Goal: Task Accomplishment & Management: Complete application form

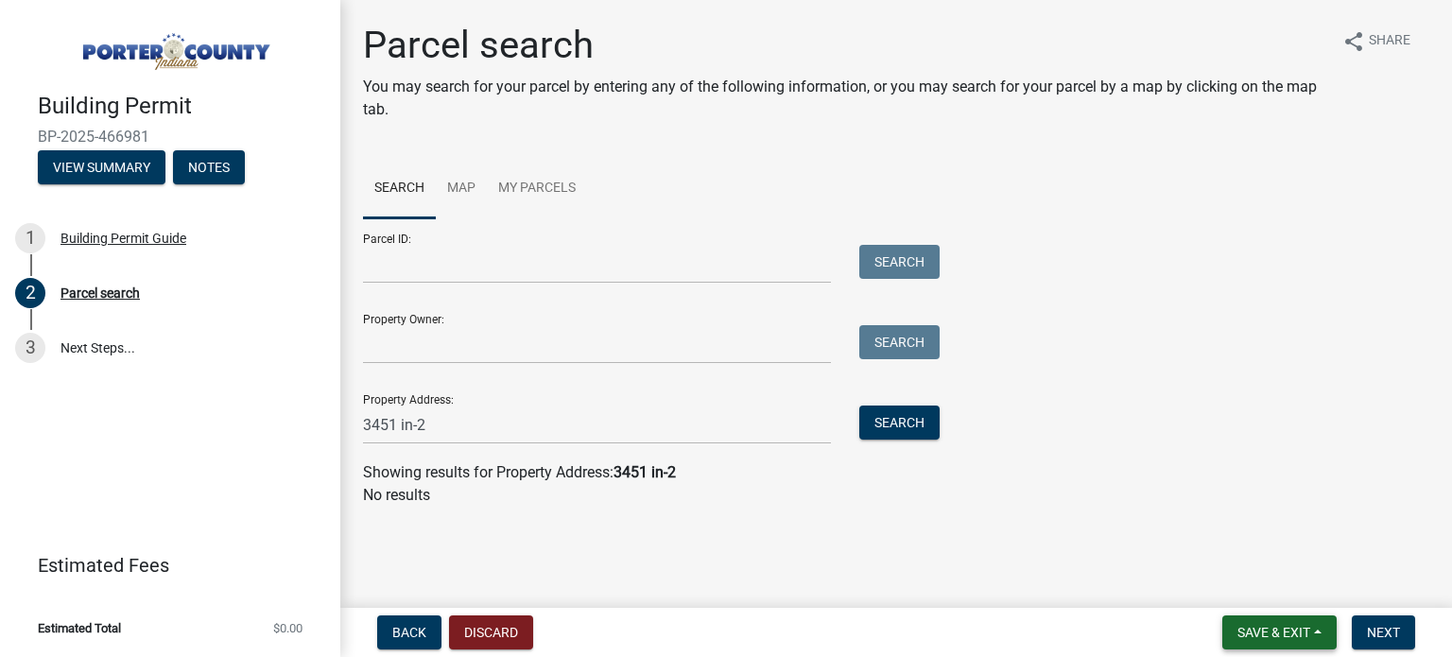
click at [1307, 631] on span "Save & Exit" at bounding box center [1273, 632] width 73 height 15
click at [1260, 583] on button "Save & Exit" at bounding box center [1260, 583] width 151 height 45
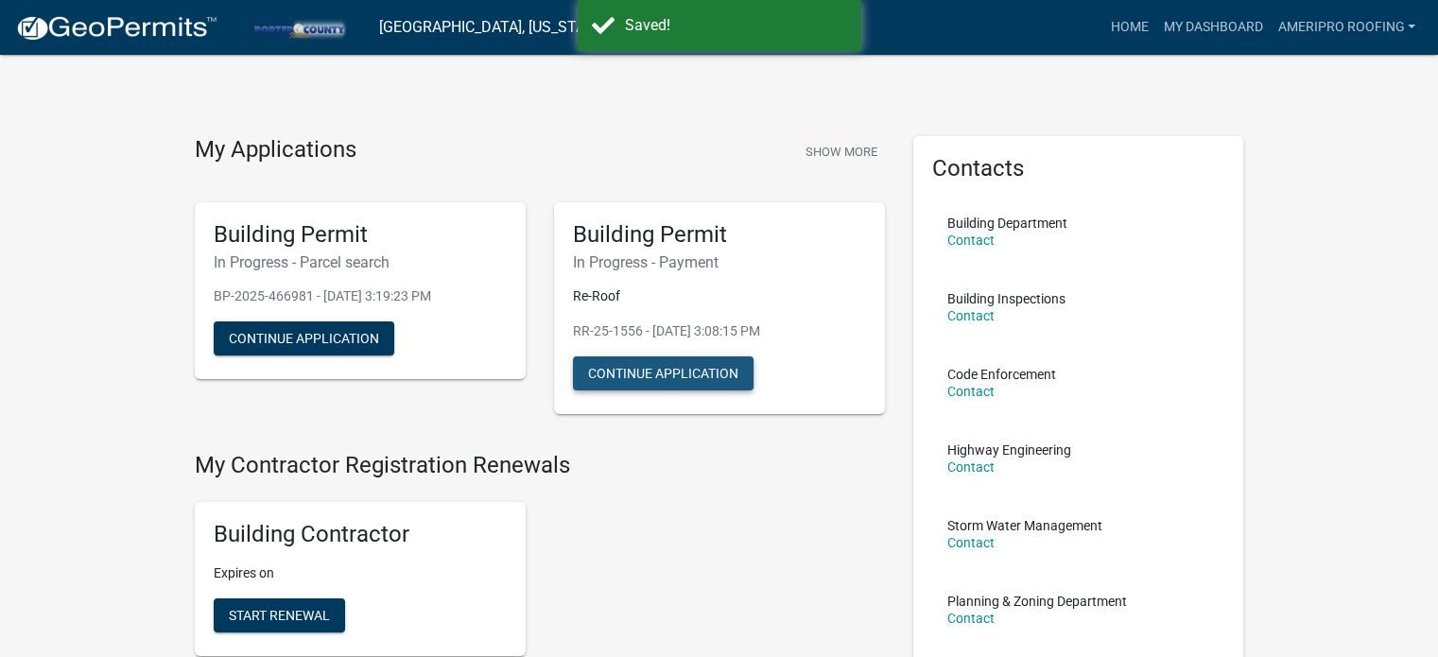
click at [649, 377] on button "Continue Application" at bounding box center [663, 373] width 181 height 34
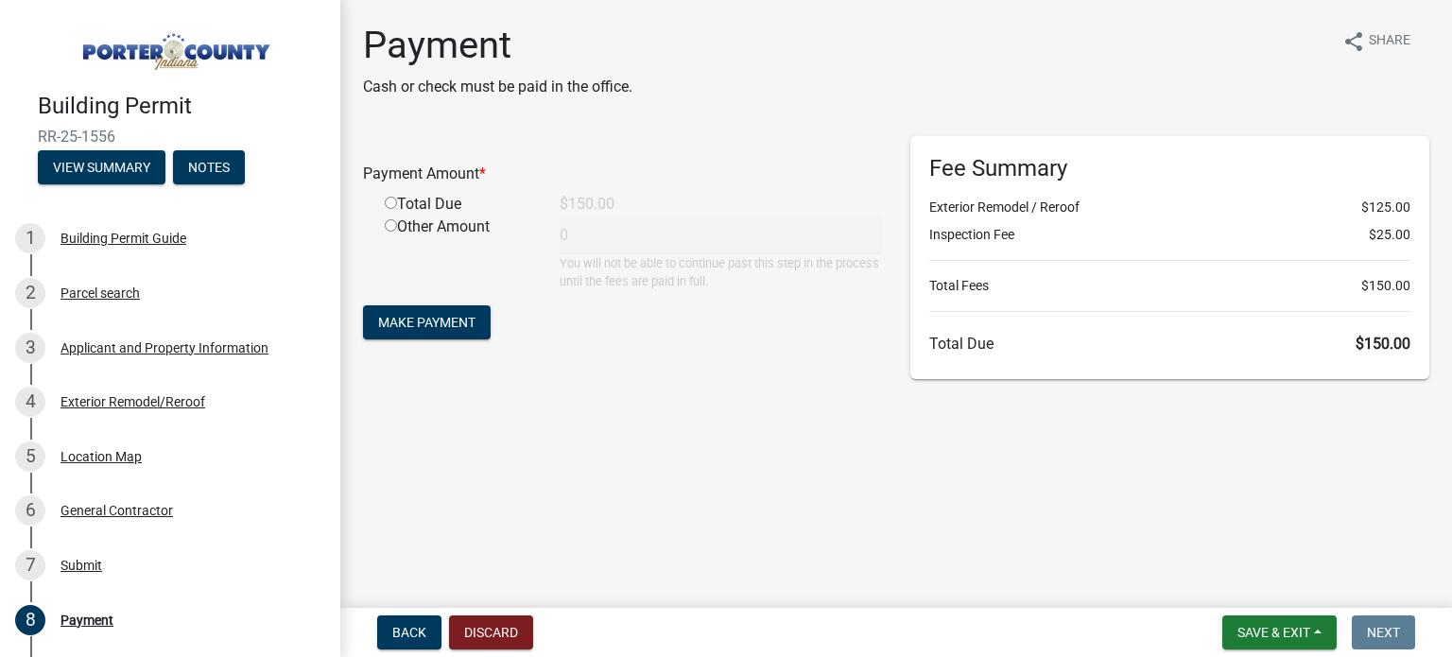
click at [388, 203] on input "radio" at bounding box center [391, 203] width 12 height 12
radio input "true"
type input "150"
click at [423, 310] on button "Make Payment" at bounding box center [427, 322] width 128 height 34
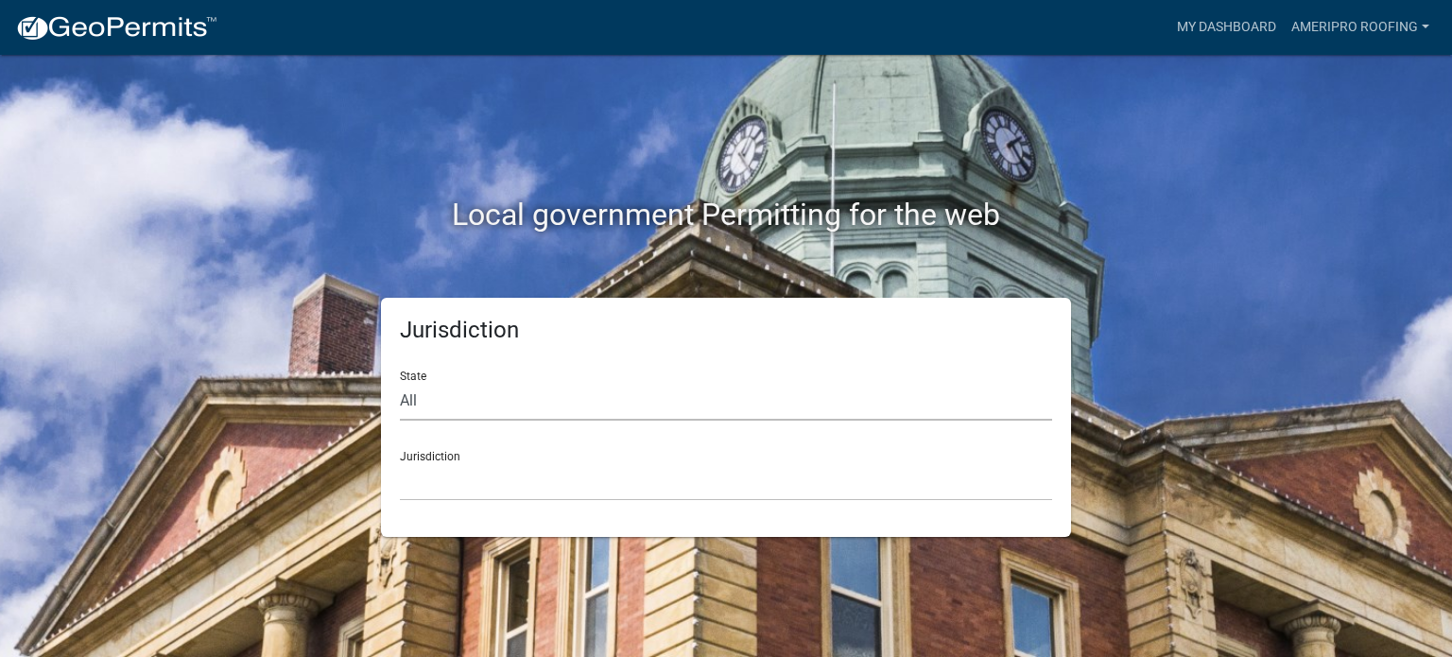
click at [711, 406] on select "All Colorado Georgia Indiana Iowa Kansas Minnesota Ohio South Carolina Wisconsin" at bounding box center [726, 401] width 652 height 39
select select "Indiana"
click at [564, 502] on div "Jurisdiction State All Colorado Georgia Indiana Iowa Kansas Minnesota Ohio Sout…" at bounding box center [726, 417] width 690 height 239
click at [567, 490] on select "City of Charlestown, Indiana City of Jeffersonville, Indiana City of Logansport…" at bounding box center [726, 481] width 652 height 39
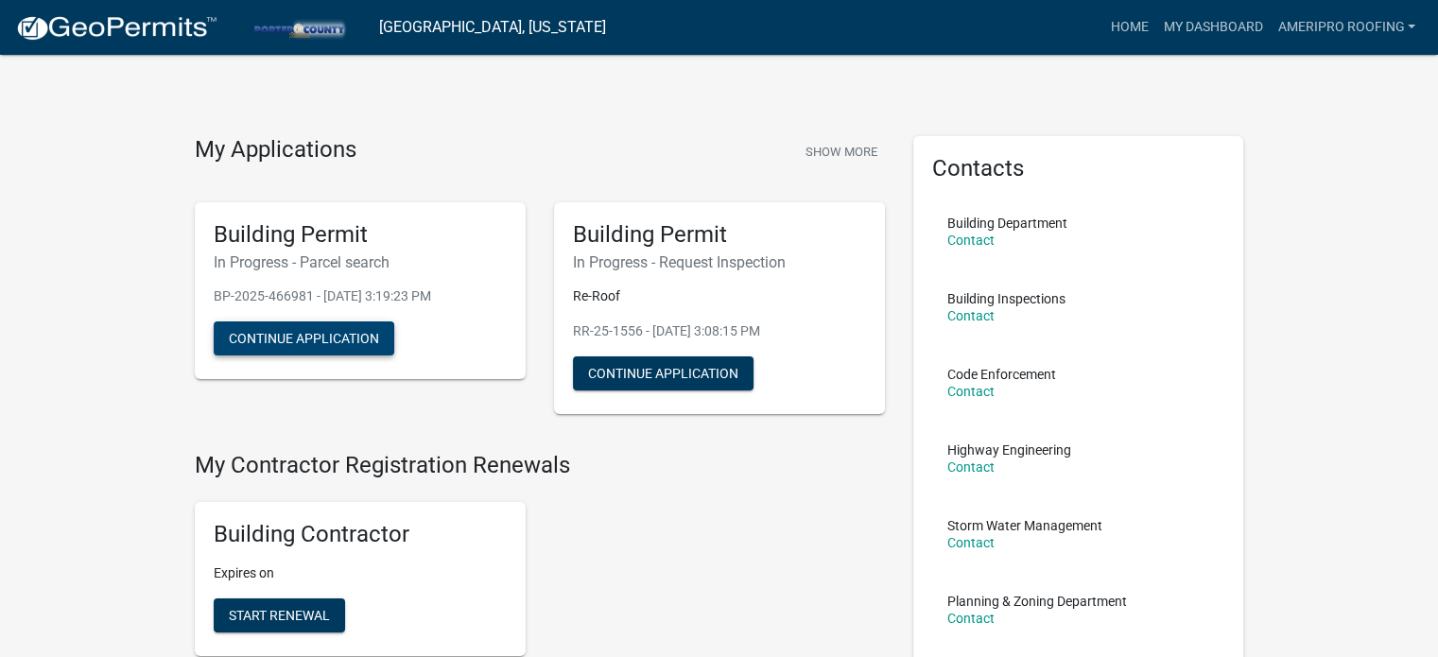
click at [301, 345] on button "Continue Application" at bounding box center [304, 338] width 181 height 34
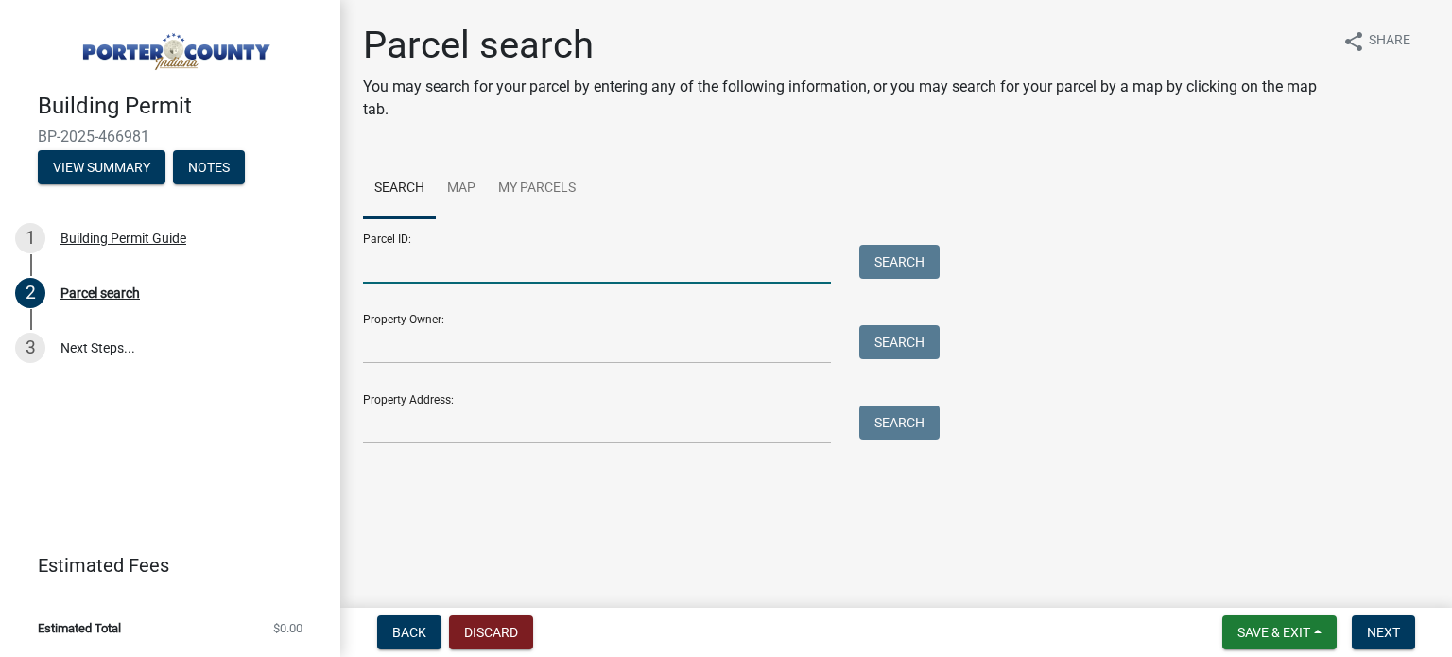
click at [492, 262] on input "Parcel ID:" at bounding box center [597, 264] width 468 height 39
paste input "64-09-33-480-003.000-003"
type input "64-09-33-480-003.000-003"
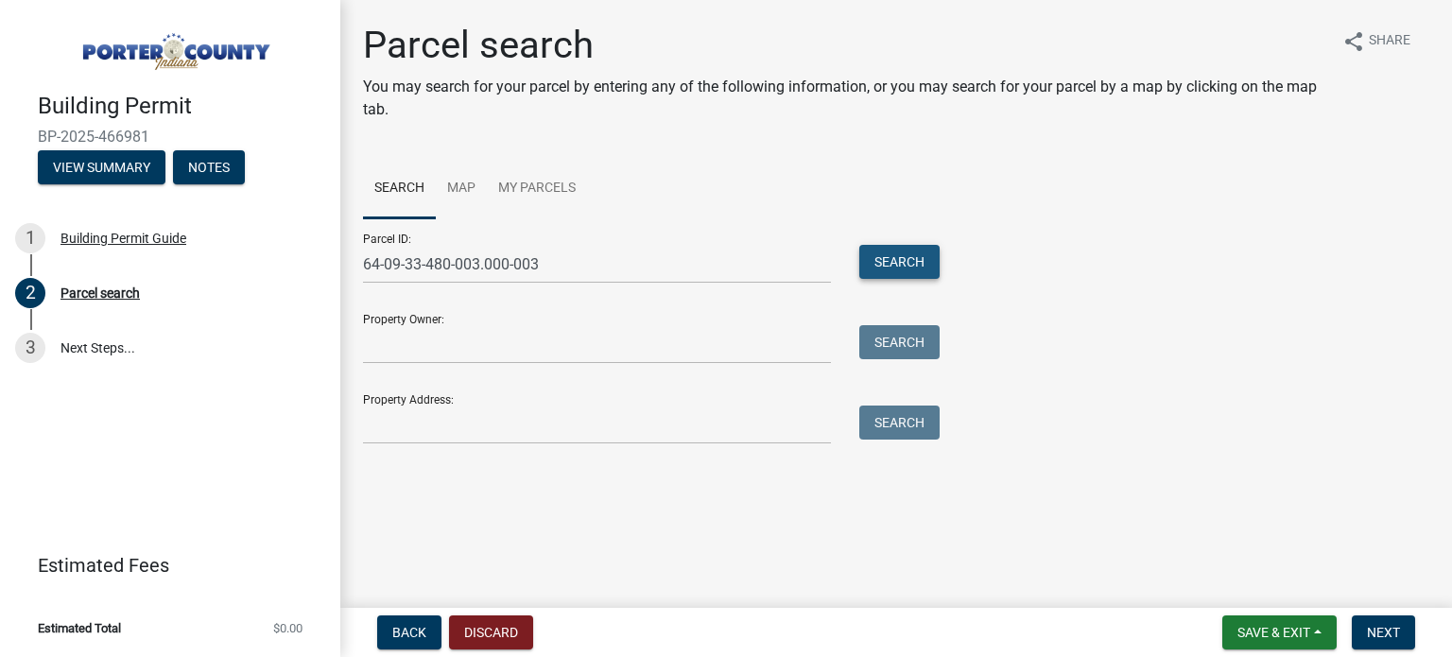
click at [889, 250] on button "Search" at bounding box center [899, 262] width 80 height 34
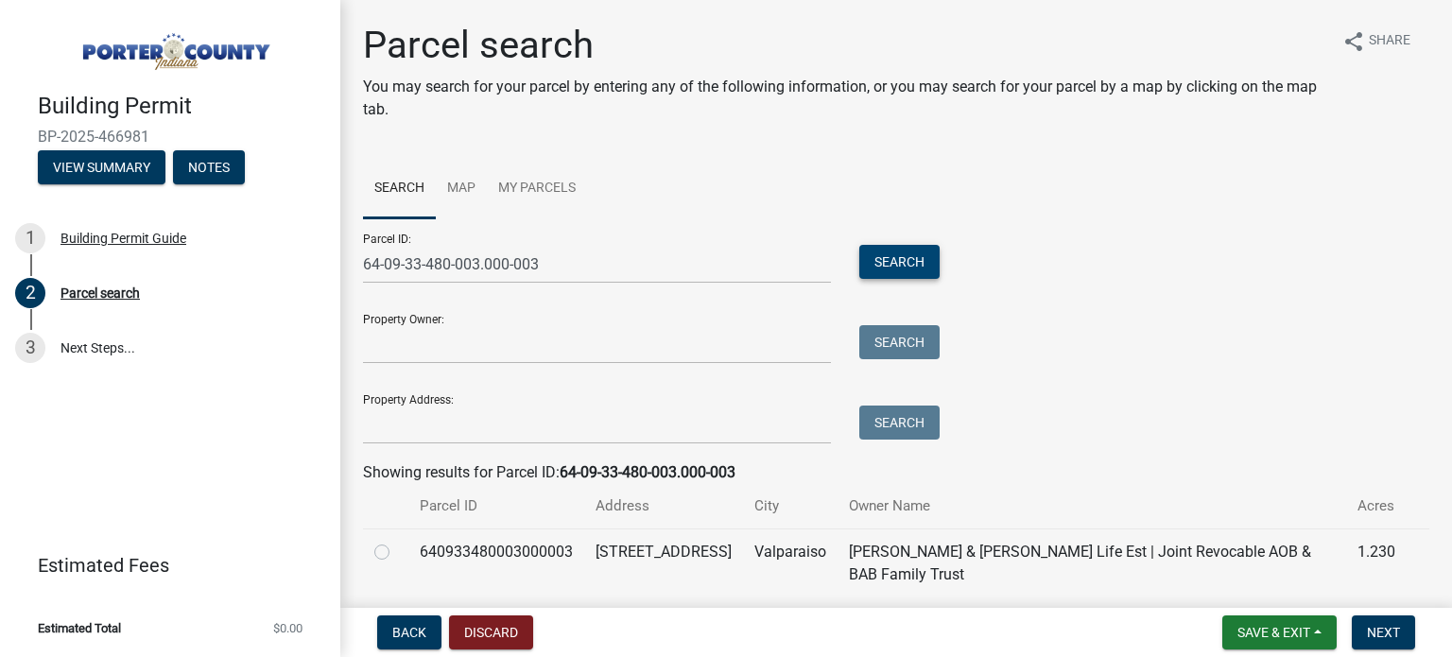
scroll to position [70, 0]
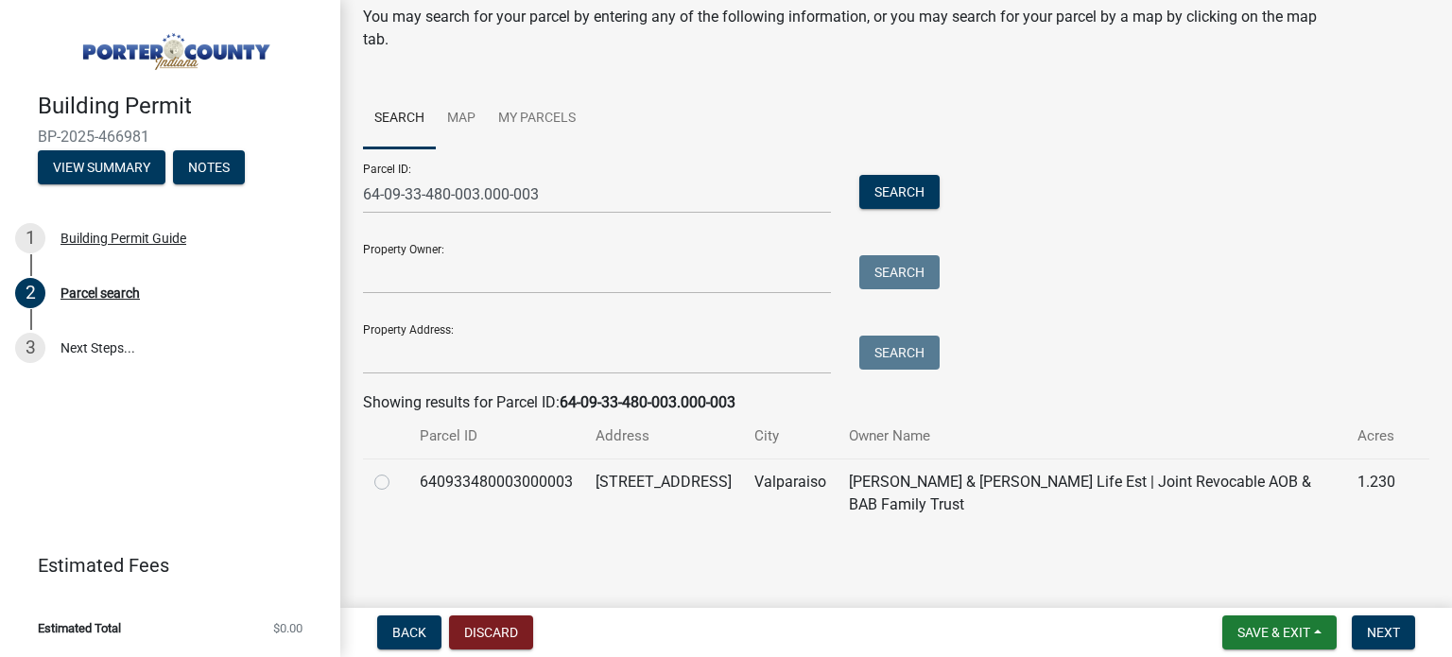
click at [389, 475] on div at bounding box center [385, 482] width 23 height 23
click at [397, 471] on label at bounding box center [397, 471] width 0 height 0
click at [397, 477] on input "radio" at bounding box center [403, 477] width 12 height 12
radio input "true"
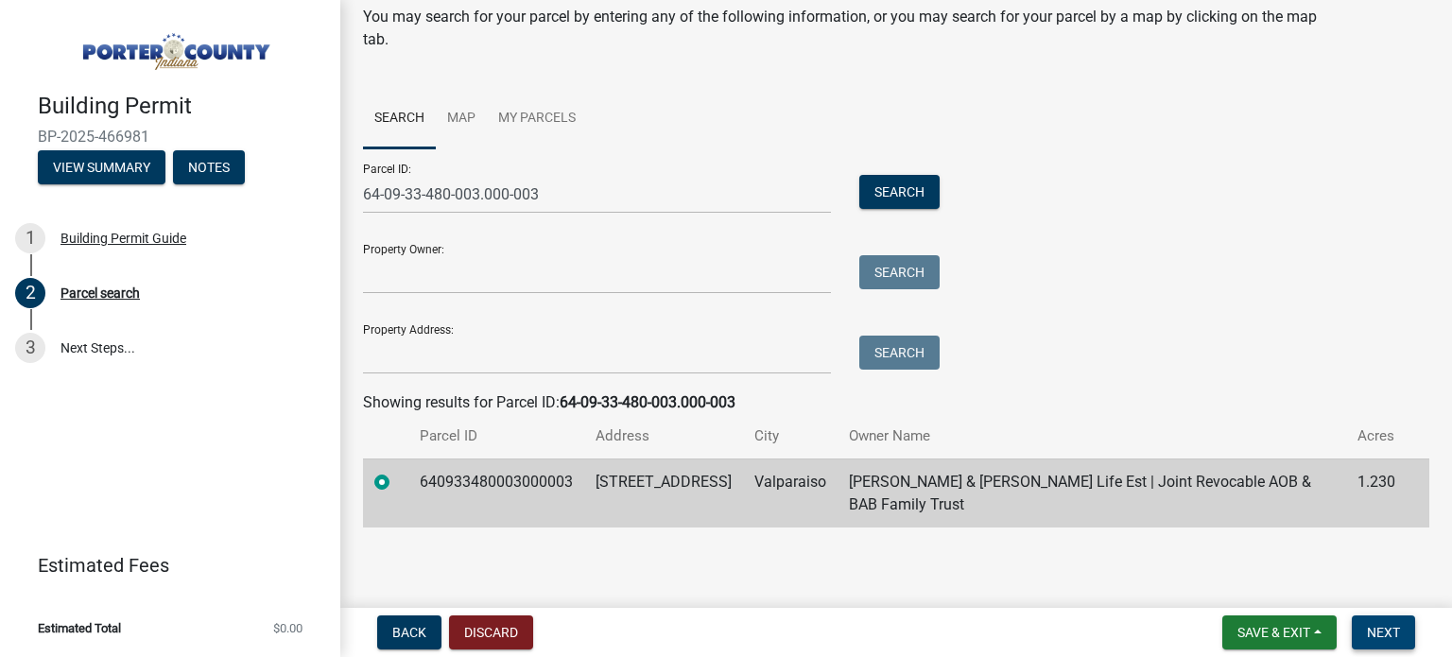
click at [1384, 625] on span "Next" at bounding box center [1383, 632] width 33 height 15
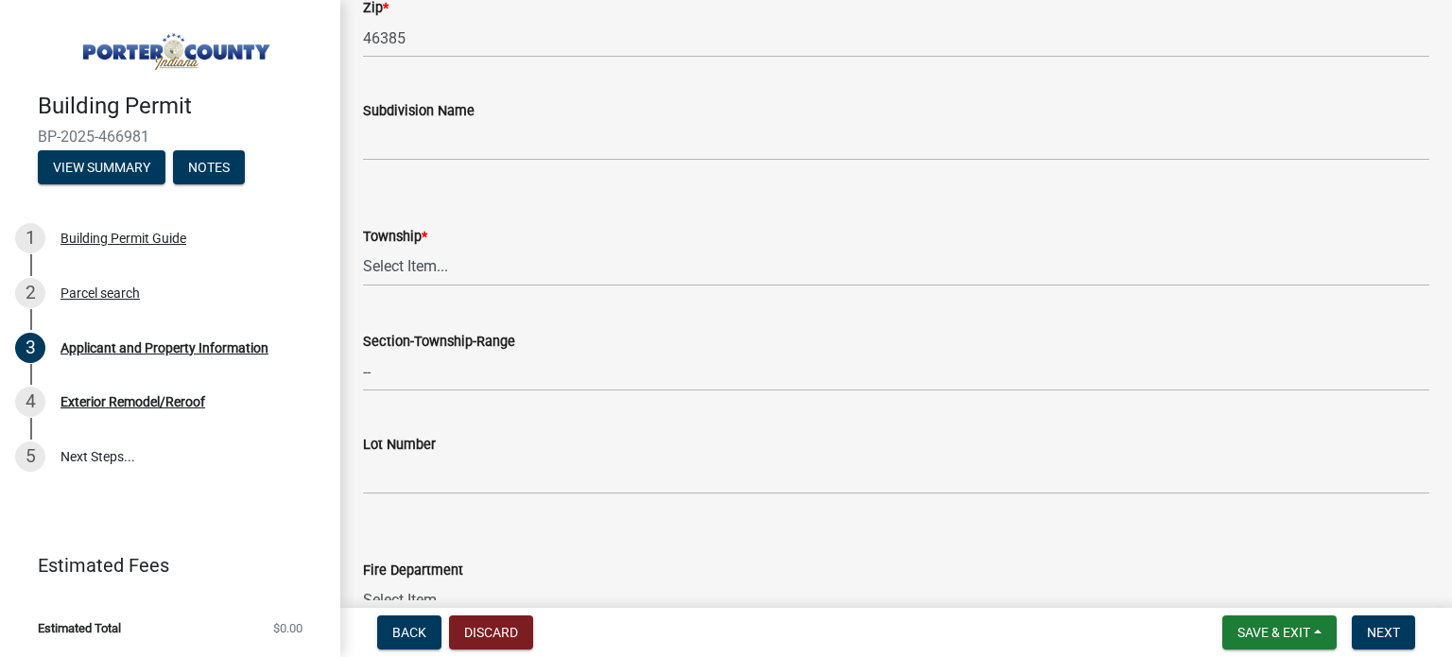
scroll to position [699, 0]
click at [555, 267] on select "Select Item... Boone Center Jackson Liberty Morgan Pine Pleasant Portage Porter…" at bounding box center [896, 264] width 1066 height 39
click at [363, 245] on select "Select Item... Boone Center Jackson Liberty Morgan Pine Pleasant Portage Porter…" at bounding box center [896, 264] width 1066 height 39
select select "42deca87-6946-4ced-a5f6-3d6cc7cfc8d2"
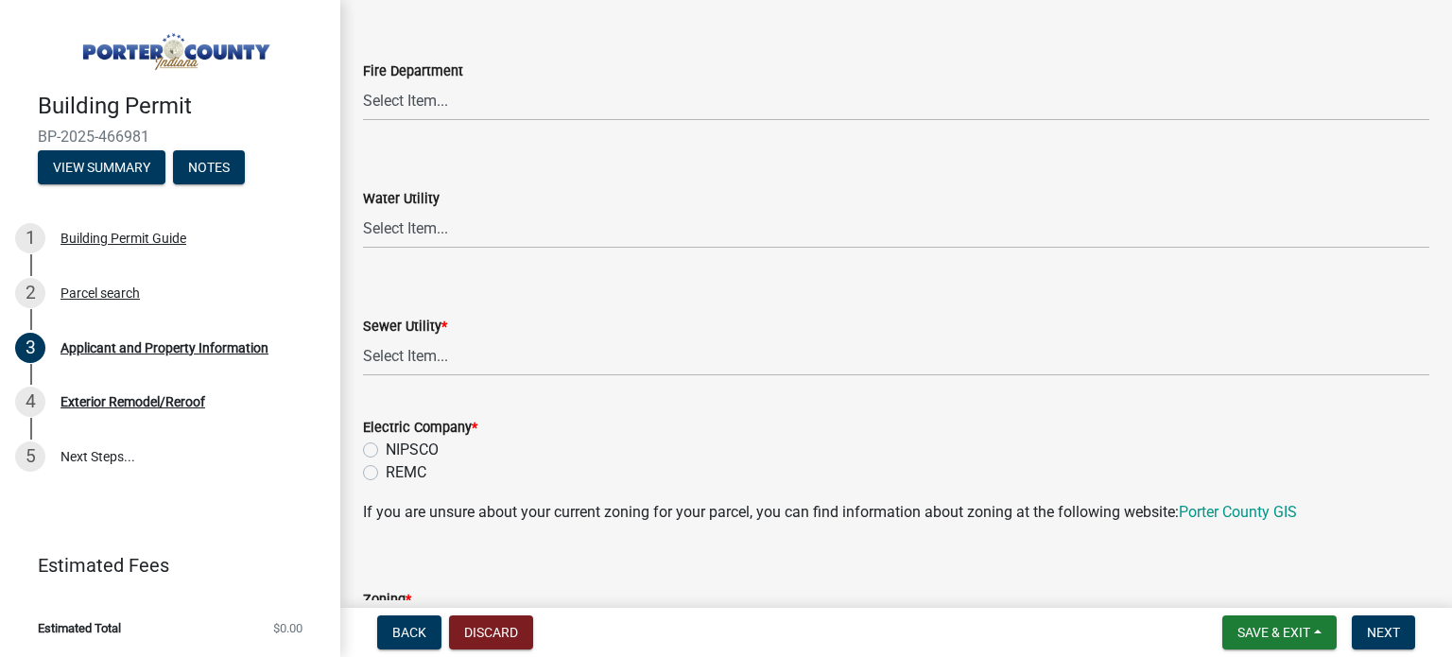
scroll to position [1198, 0]
click at [537, 354] on select "Select Item... Aqua Indiana Inc Damon Run Falling Waters Lake Eliza - LEACD Nat…" at bounding box center [896, 354] width 1066 height 39
click at [363, 335] on select "Select Item... Aqua Indiana Inc Damon Run Falling Waters Lake Eliza - LEACD Nat…" at bounding box center [896, 354] width 1066 height 39
select select "01d57b5a-7eb0-4072-b175-354c87f771f4"
click at [386, 445] on label "NIPSCO" at bounding box center [412, 447] width 53 height 23
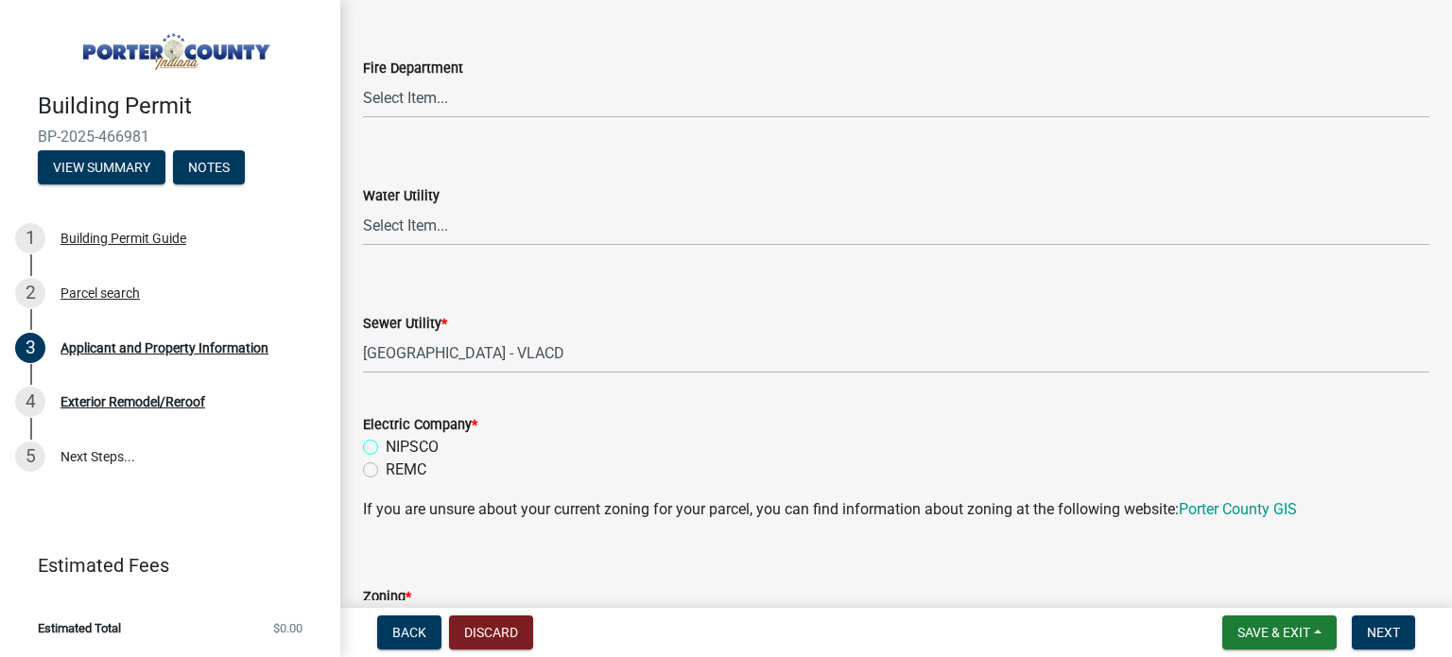
click at [386, 445] on input "NIPSCO" at bounding box center [392, 442] width 12 height 12
radio input "true"
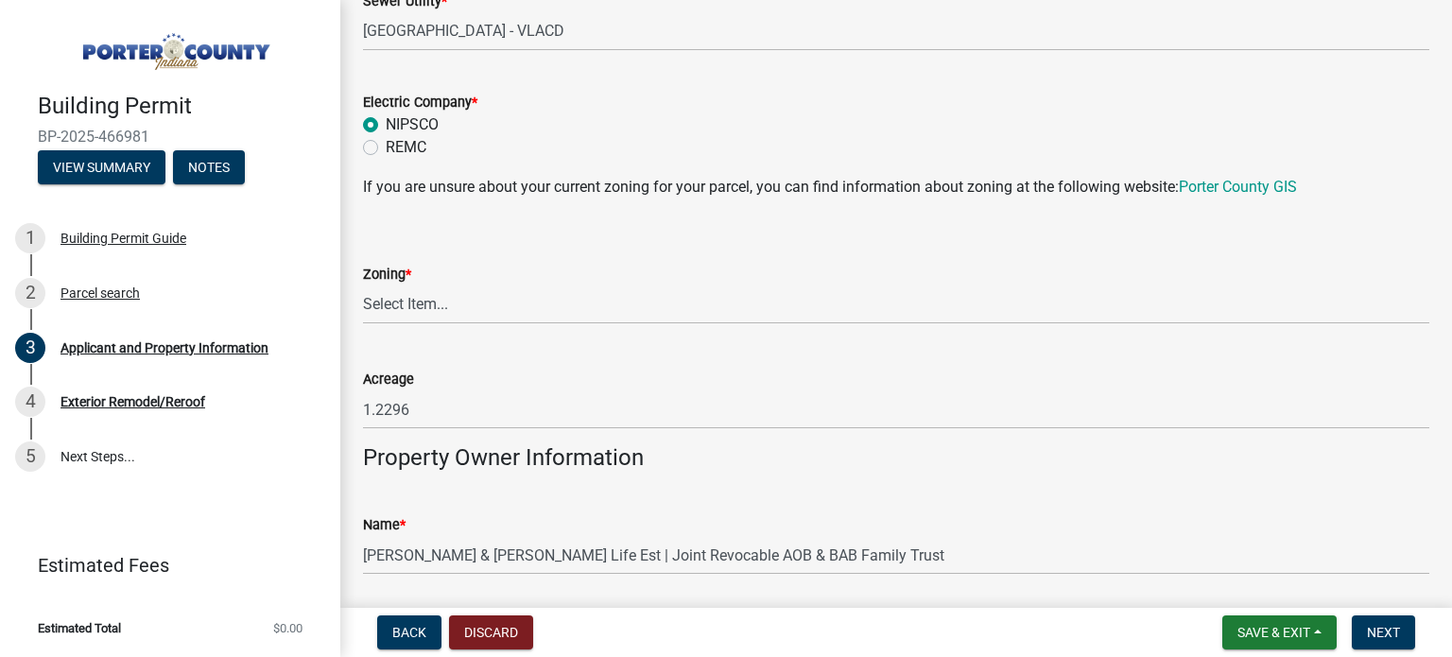
scroll to position [1527, 0]
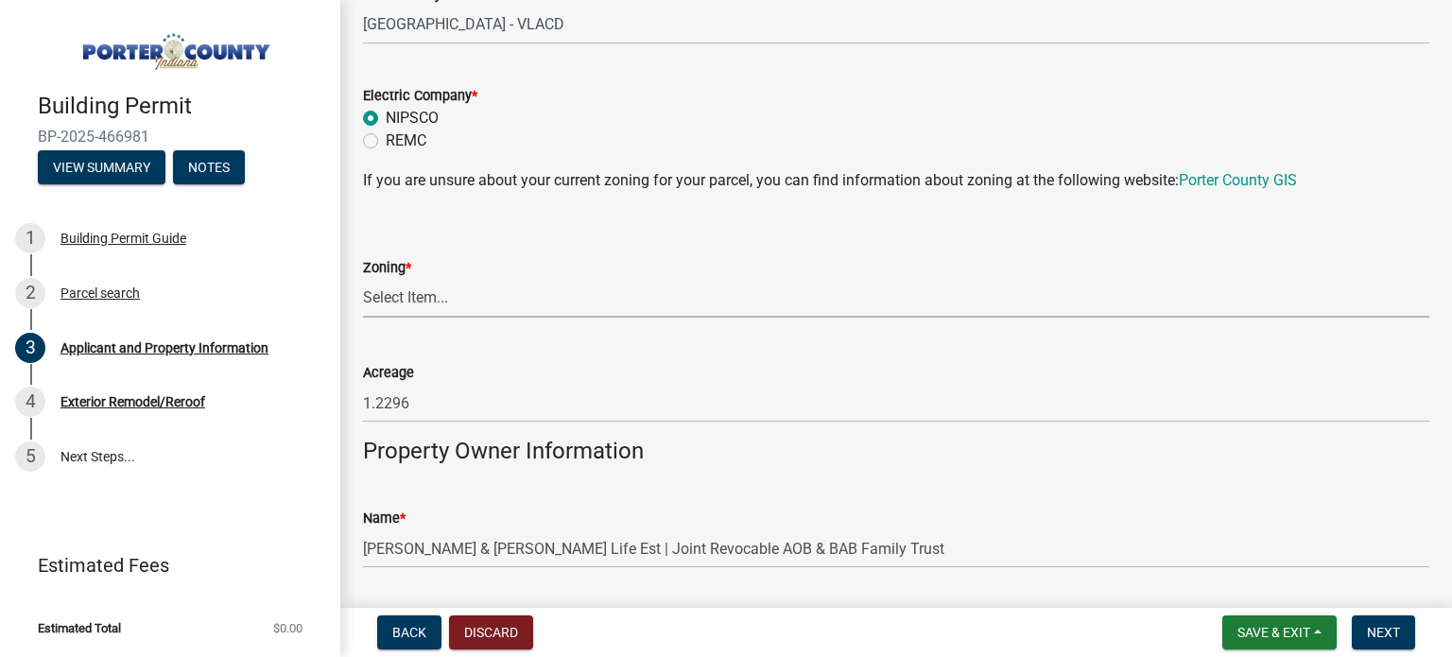
click at [415, 285] on select "Select Item... A1 A2 CH CM CN I1 I2 I3 IN MP OT P1 P2 PUD R1 R2 R3 R4 RL RR" at bounding box center [896, 298] width 1066 height 39
click at [363, 279] on select "Select Item... A1 A2 CH CM CN I1 I2 I3 IN MP OT P1 P2 PUD R1 R2 R3 R4 RL RR" at bounding box center [896, 298] width 1066 height 39
select select "271bd504-2c49-4a3f-937e-0db1d3436bac"
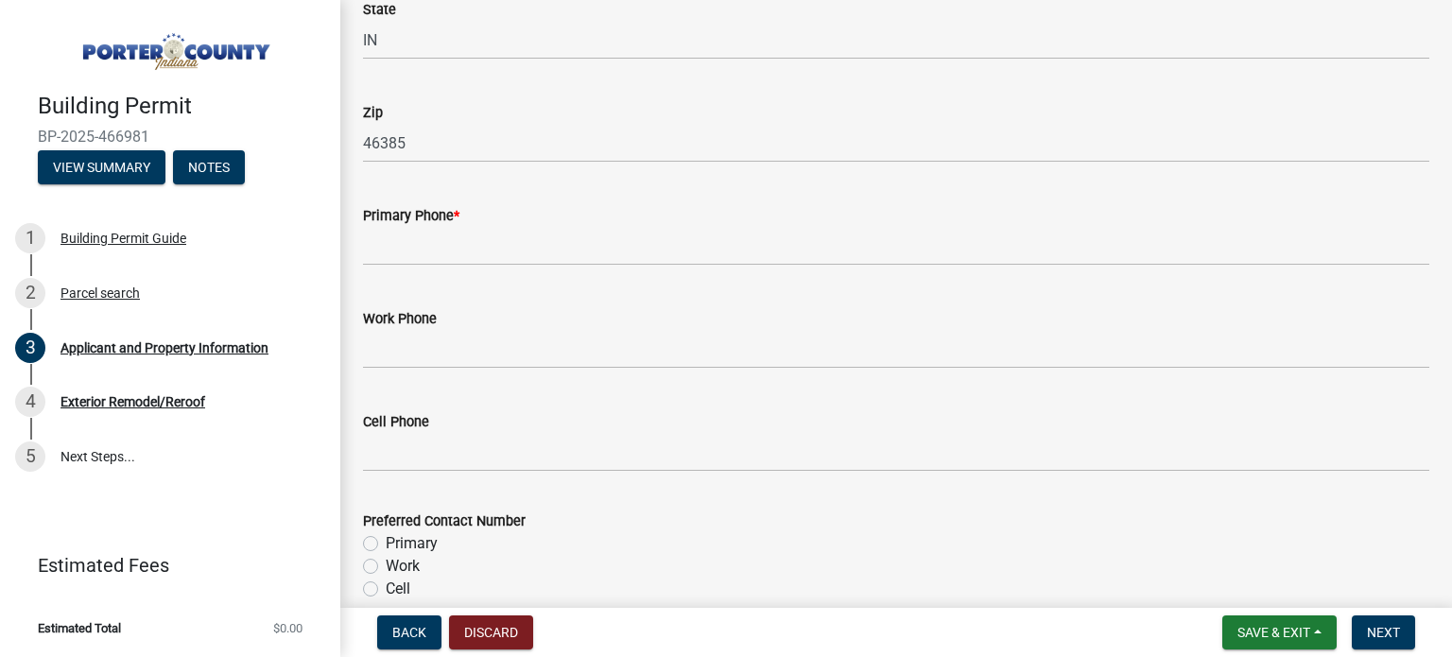
scroll to position [2346, 0]
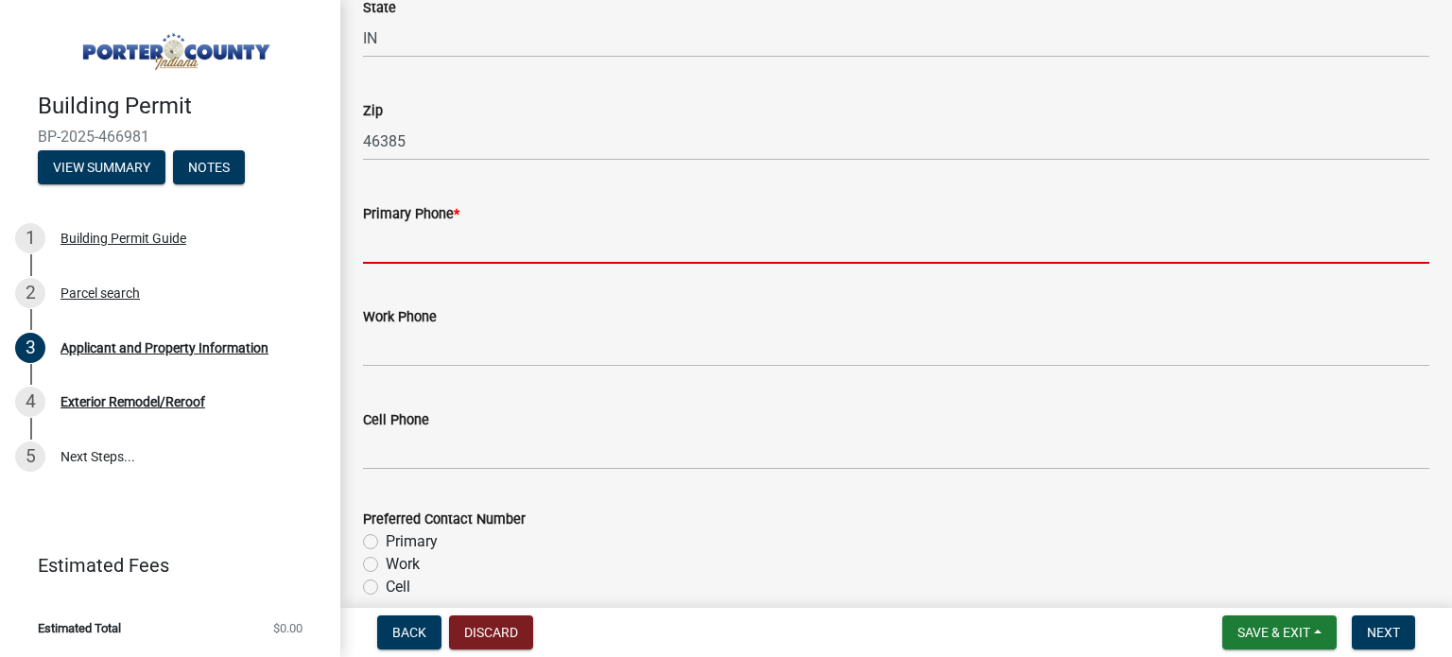
click at [446, 260] on input "Primary Phone *" at bounding box center [896, 244] width 1066 height 39
paste input "(219) 808-7708"
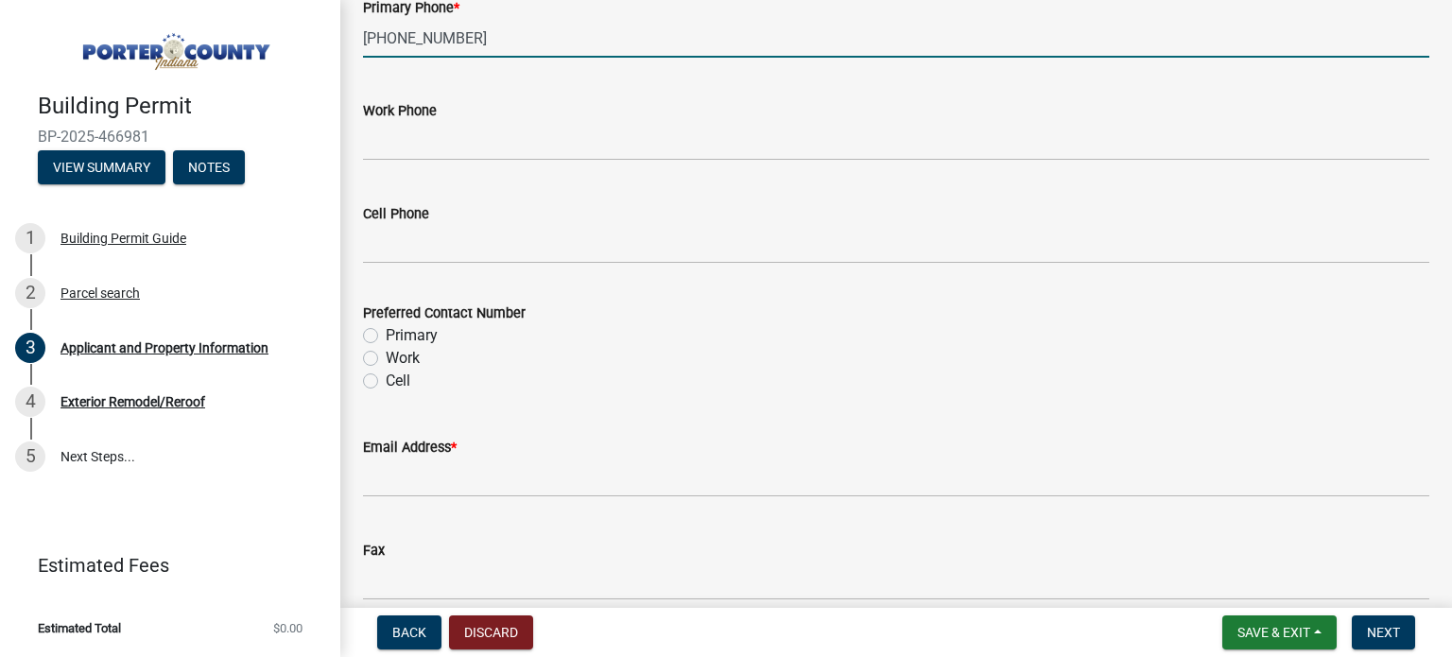
scroll to position [2563, 0]
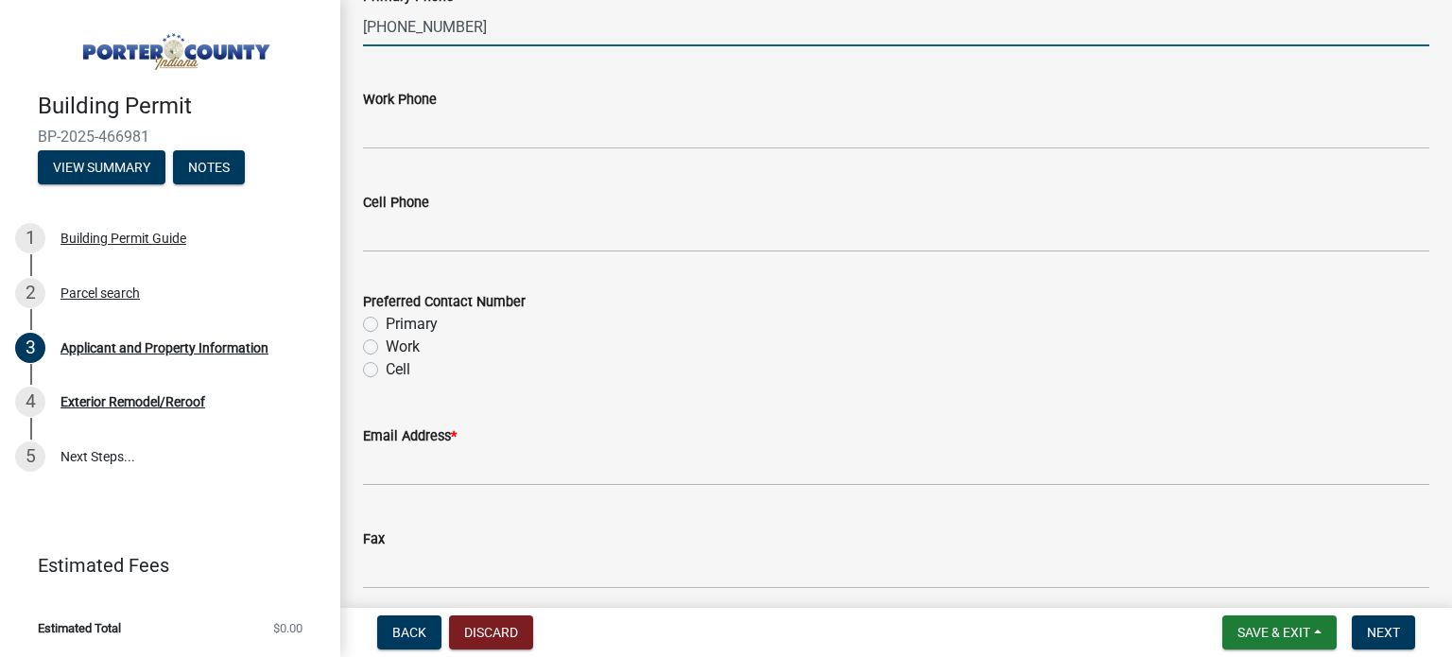
type input "(219) 808-7708"
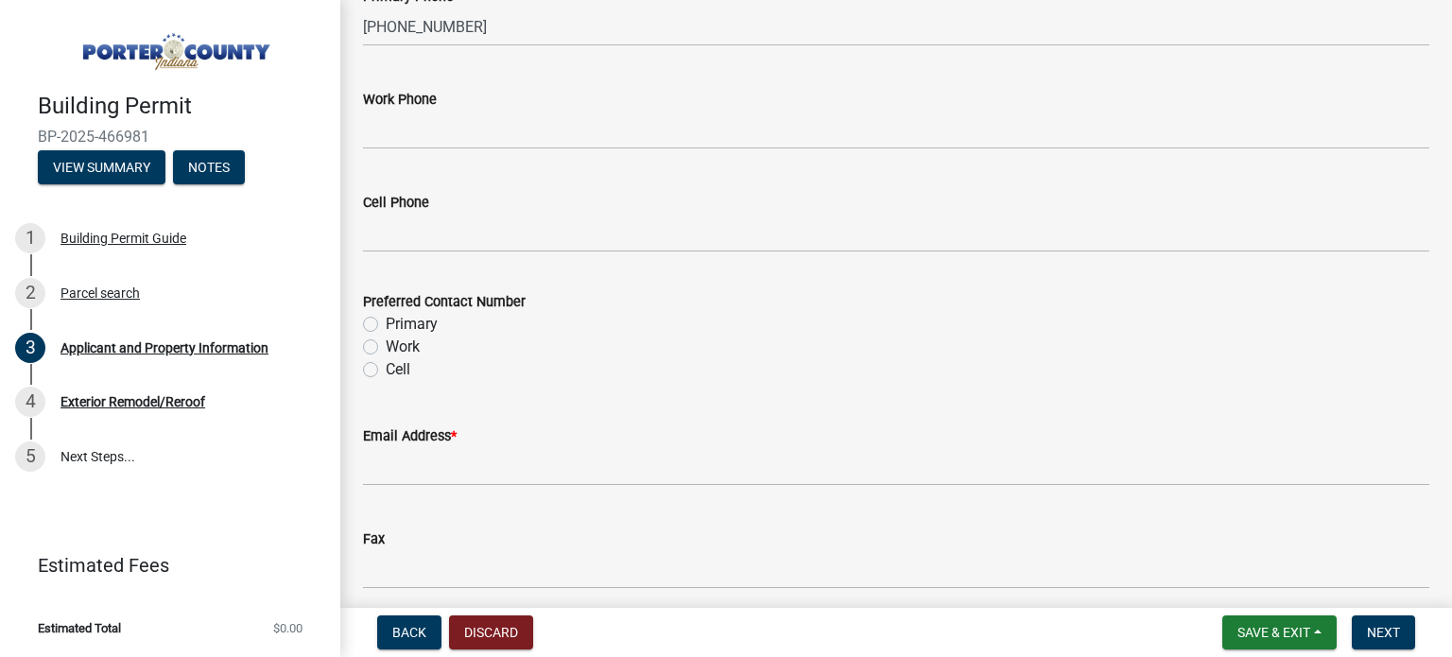
click at [386, 319] on label "Primary" at bounding box center [412, 324] width 52 height 23
click at [386, 319] on input "Primary" at bounding box center [392, 319] width 12 height 12
radio input "true"
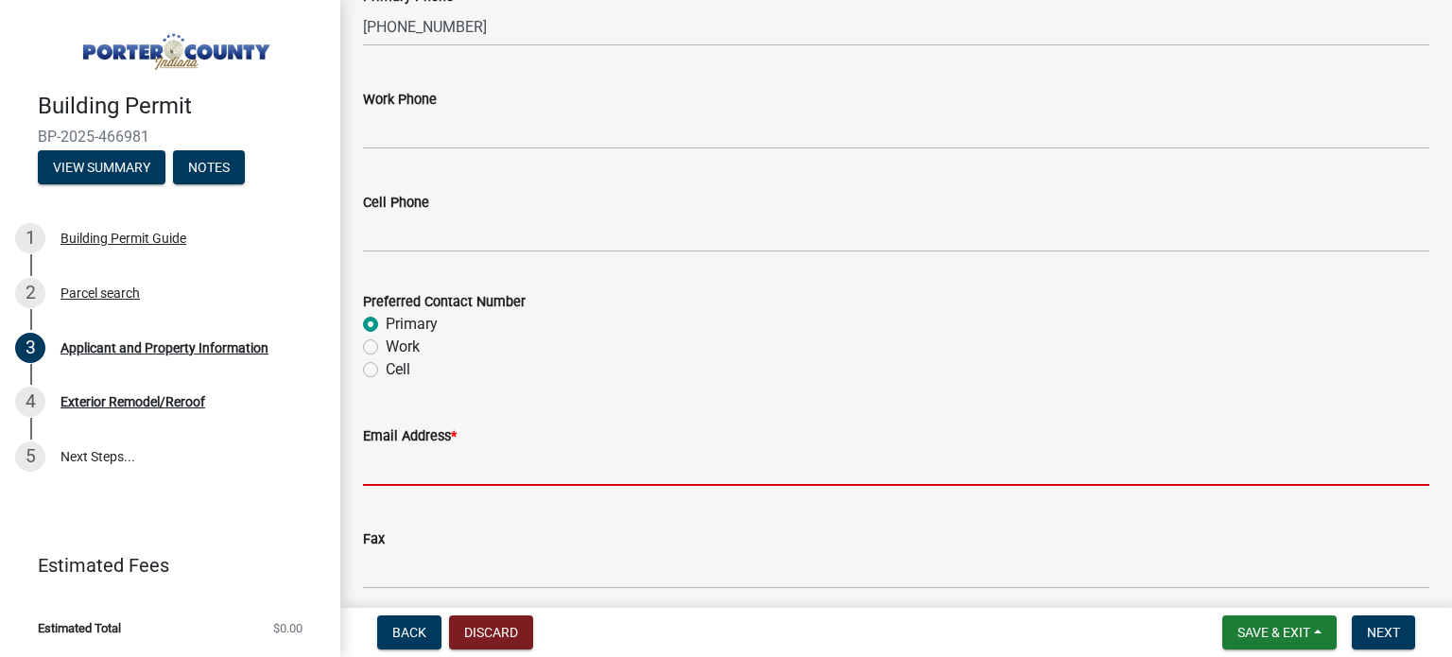
click at [562, 453] on input "Email Address *" at bounding box center [896, 466] width 1066 height 39
paste input "albertrr33@aol.com"
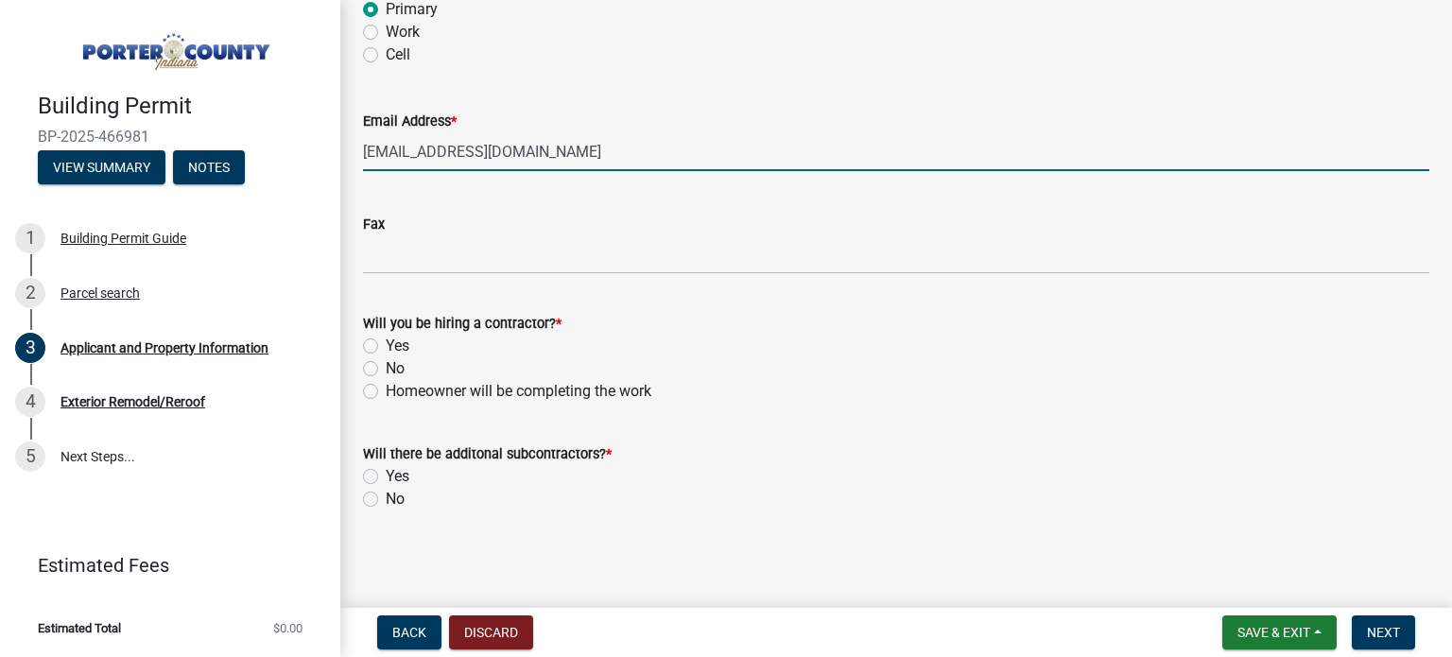
scroll to position [2878, 0]
type input "albertrr33@aol.com"
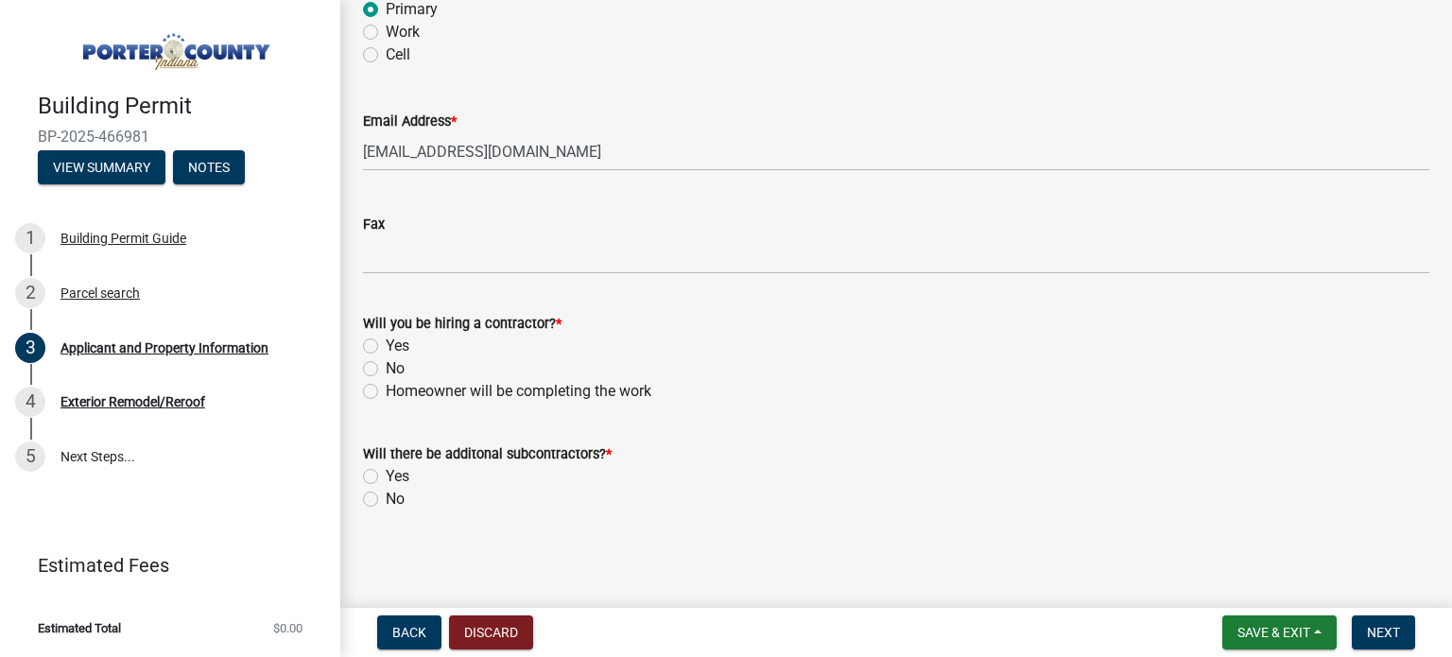
click at [386, 349] on label "Yes" at bounding box center [398, 346] width 24 height 23
click at [386, 347] on input "Yes" at bounding box center [392, 341] width 12 height 12
radio input "true"
click at [386, 497] on label "No" at bounding box center [395, 499] width 19 height 23
click at [386, 497] on input "No" at bounding box center [392, 494] width 12 height 12
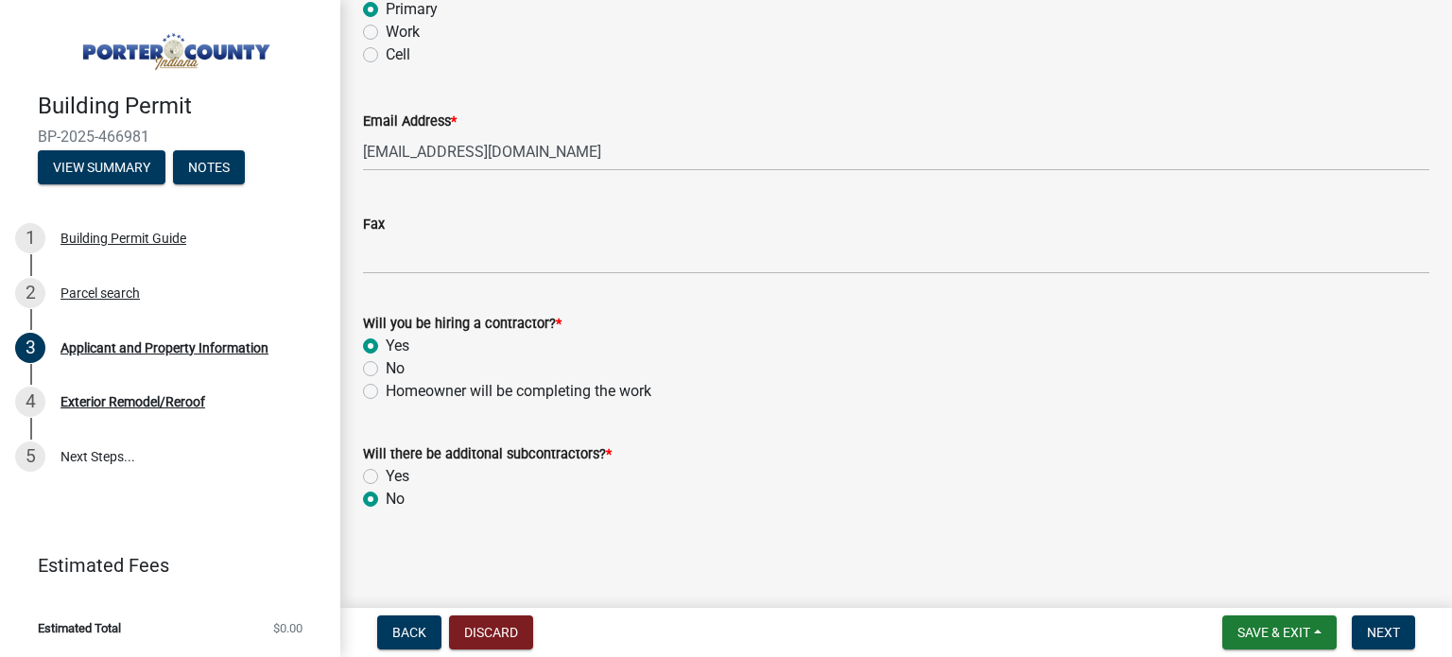
radio input "true"
click at [1392, 645] on button "Next" at bounding box center [1383, 632] width 63 height 34
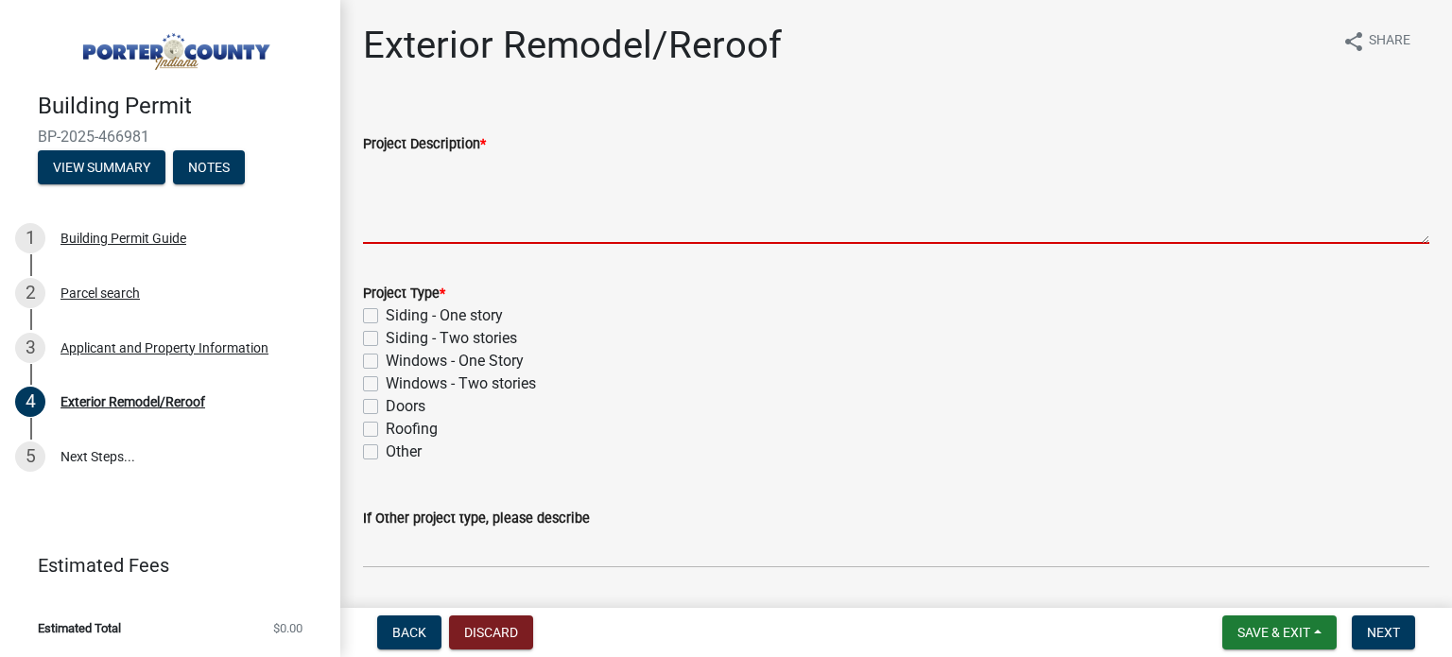
click at [678, 216] on textarea "Project Description *" at bounding box center [896, 199] width 1066 height 89
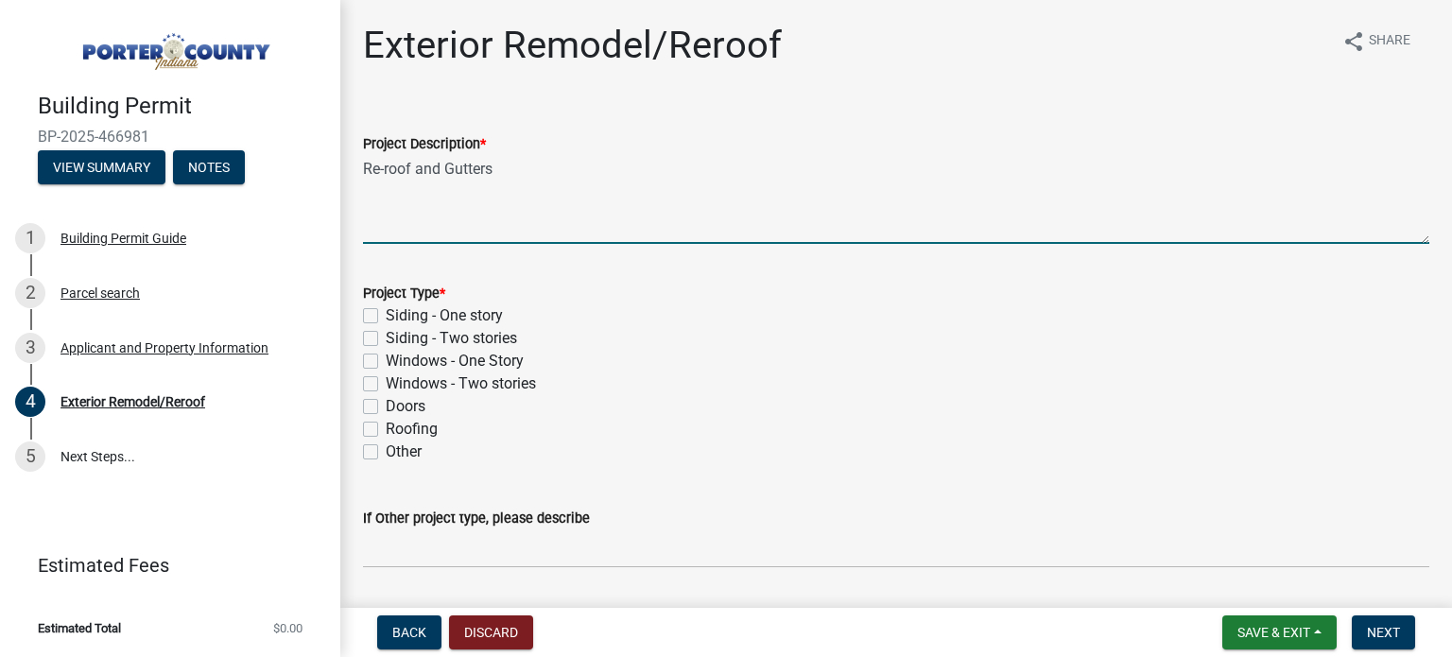
type textarea "Re-roof and Gutters"
click at [386, 434] on label "Roofing" at bounding box center [412, 429] width 52 height 23
click at [386, 430] on input "Roofing" at bounding box center [392, 424] width 12 height 12
checkbox input "true"
checkbox input "false"
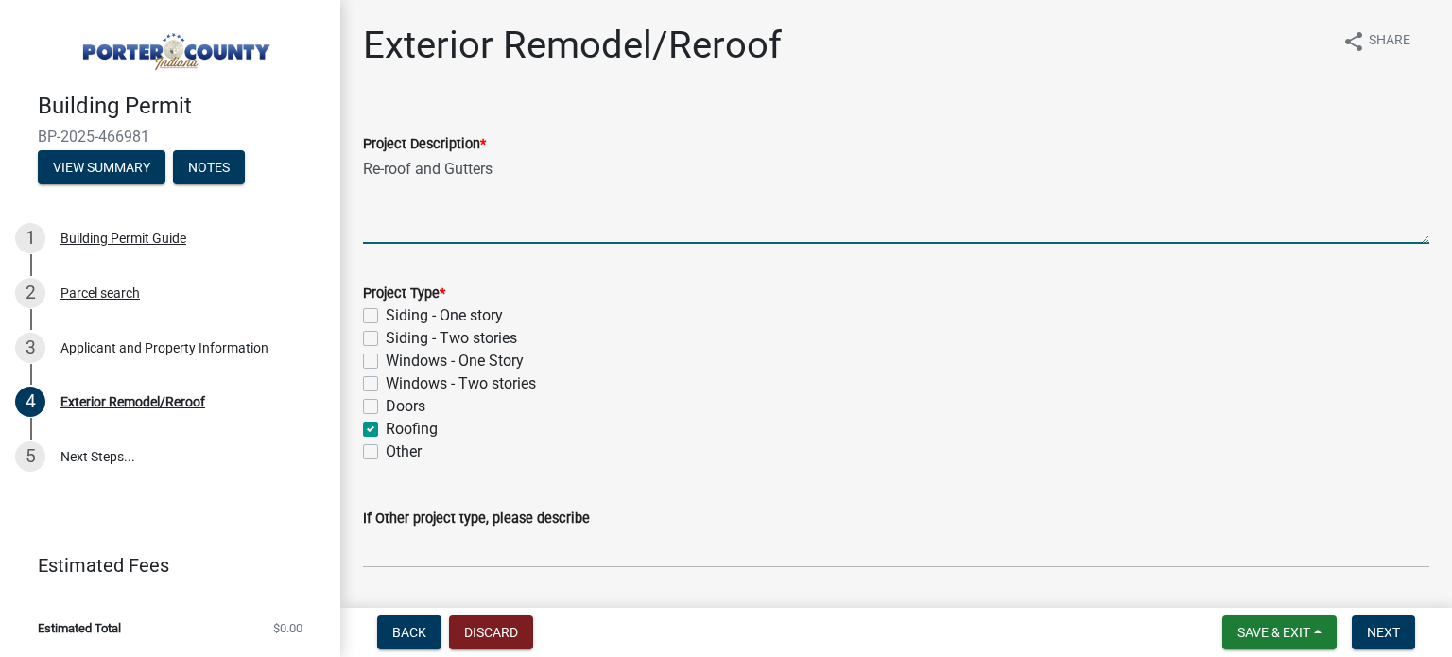
checkbox input "false"
checkbox input "true"
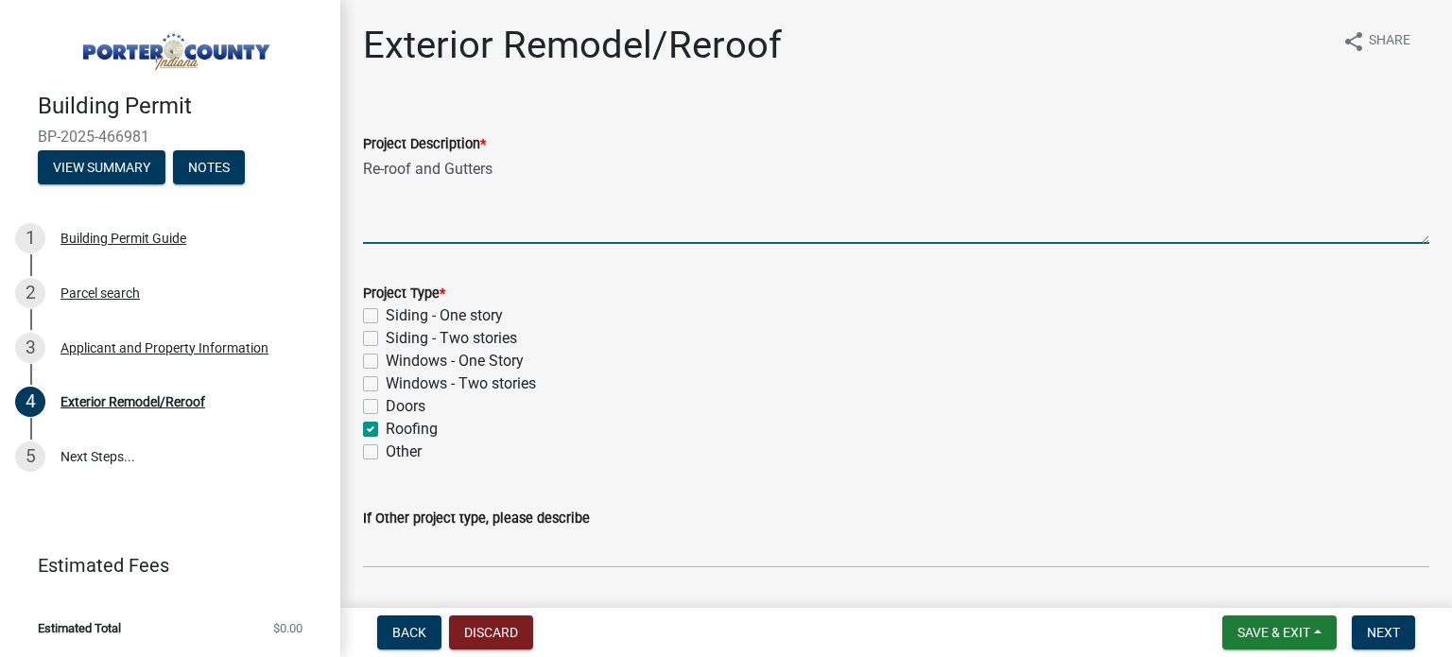
checkbox input "false"
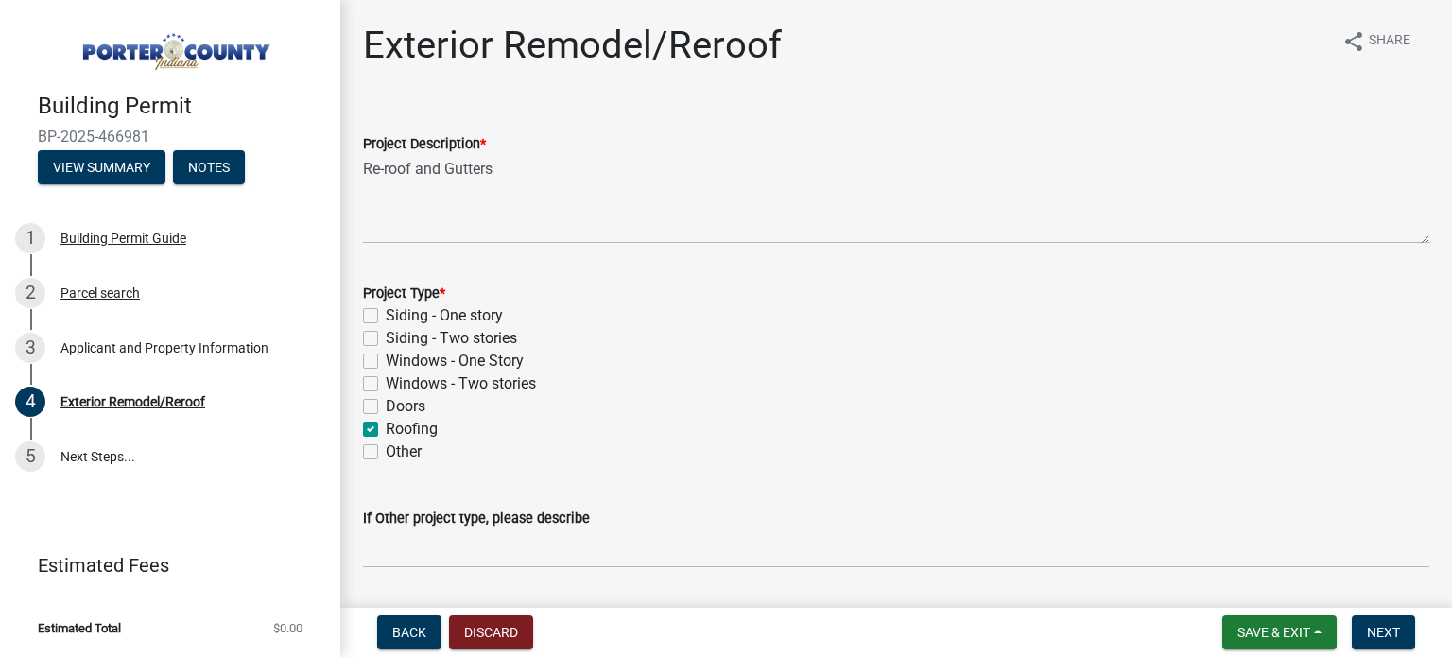
scroll to position [162, 0]
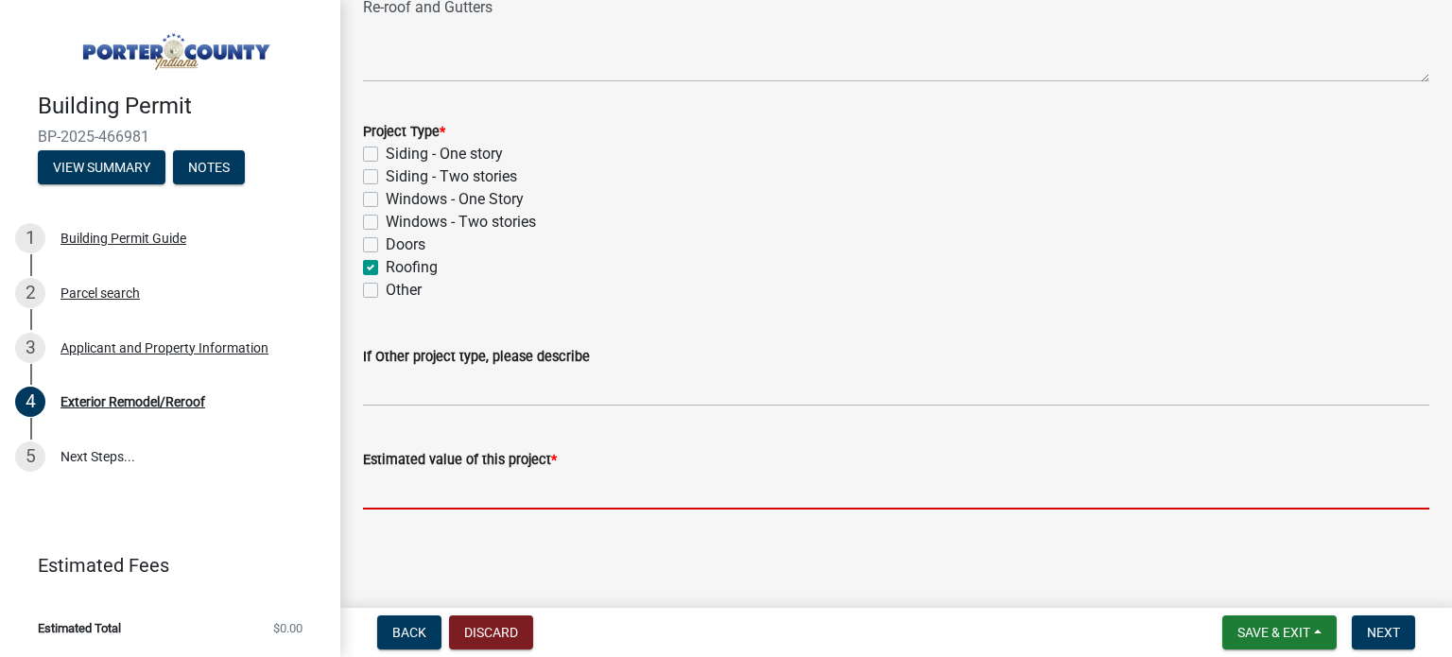
click at [635, 475] on input "text" at bounding box center [896, 490] width 1066 height 39
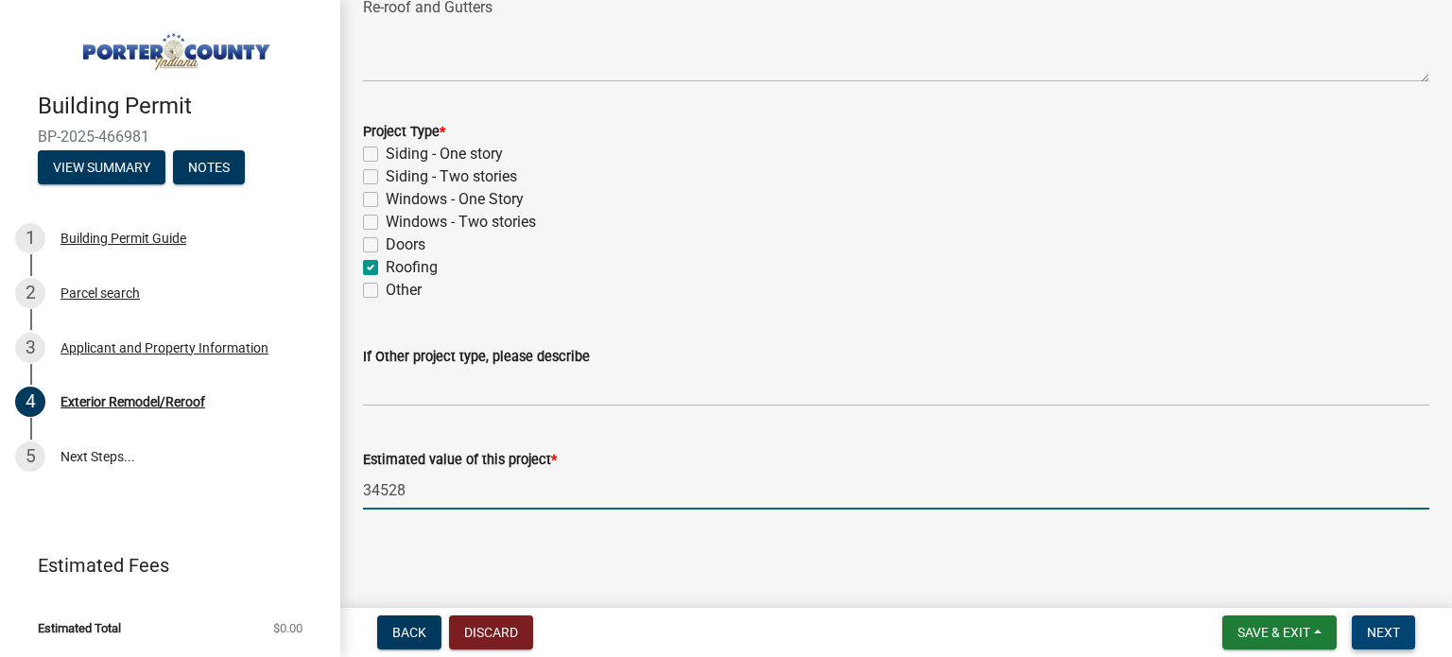
type input "34528"
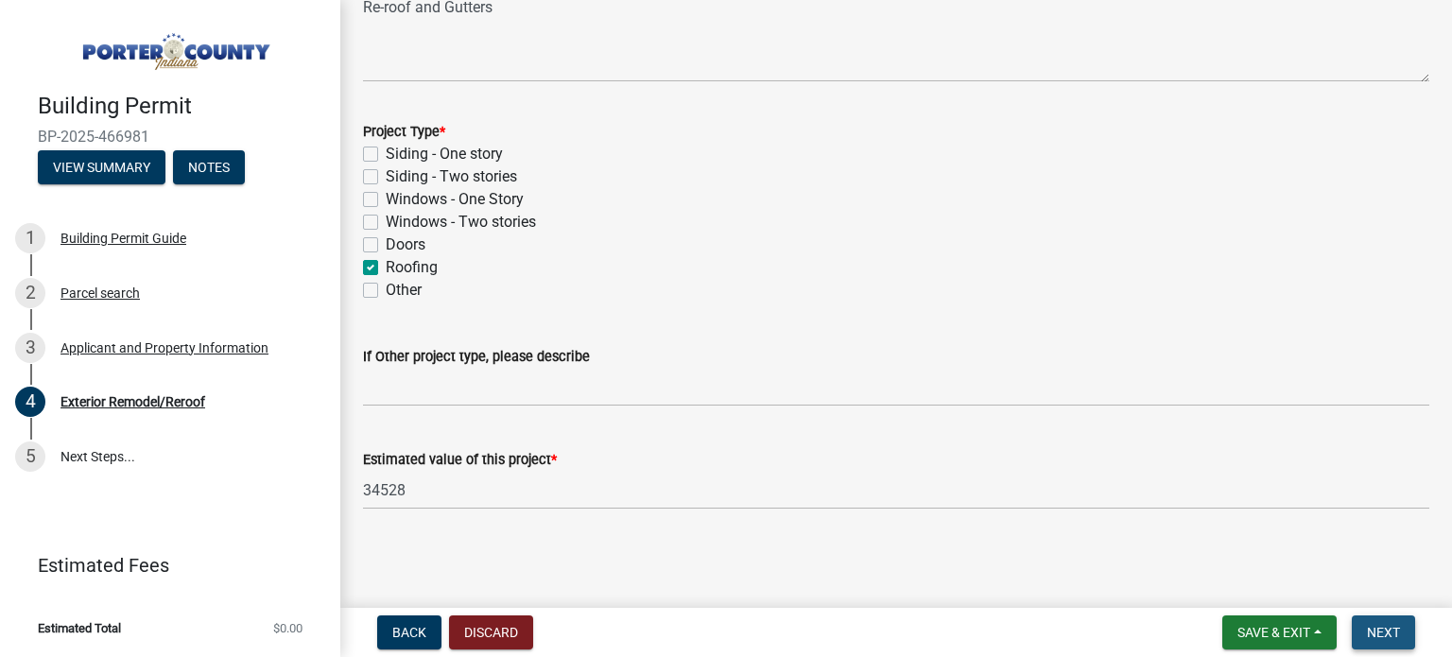
click at [1376, 631] on span "Next" at bounding box center [1383, 632] width 33 height 15
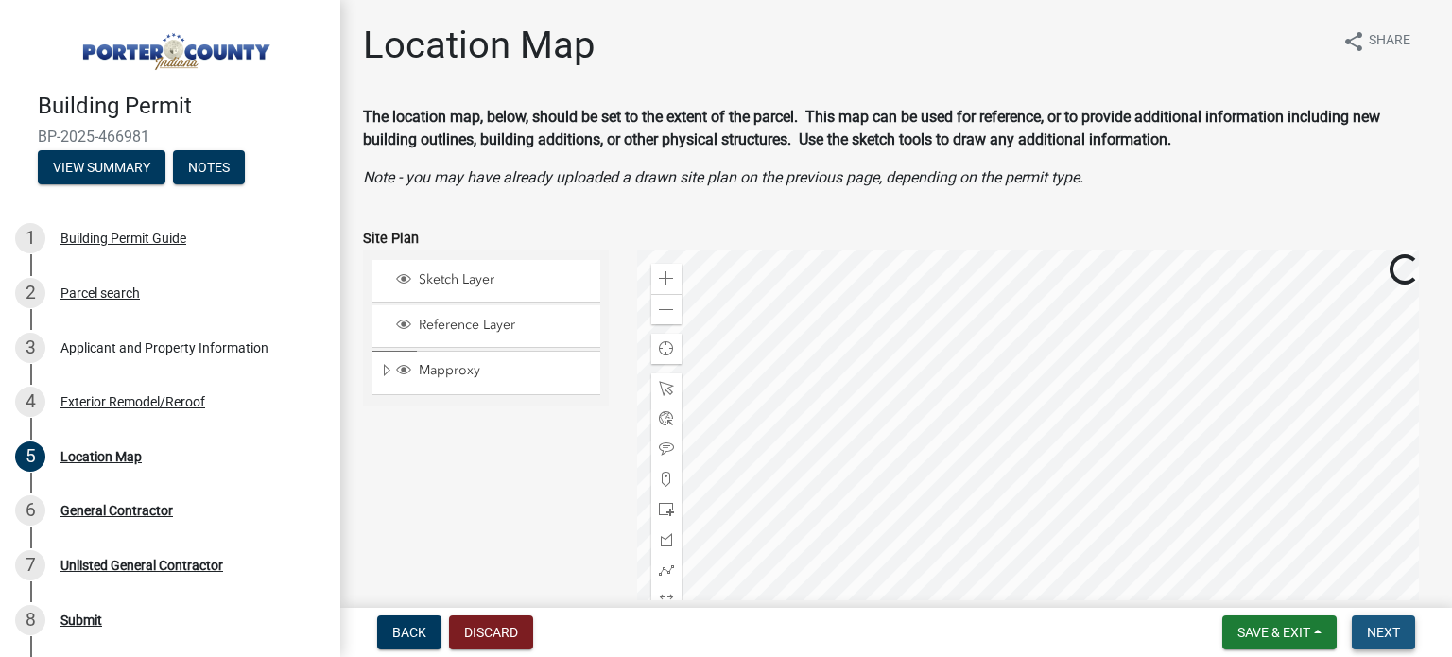
click at [1376, 628] on span "Next" at bounding box center [1383, 632] width 33 height 15
click at [1372, 627] on span "Next" at bounding box center [1383, 632] width 33 height 15
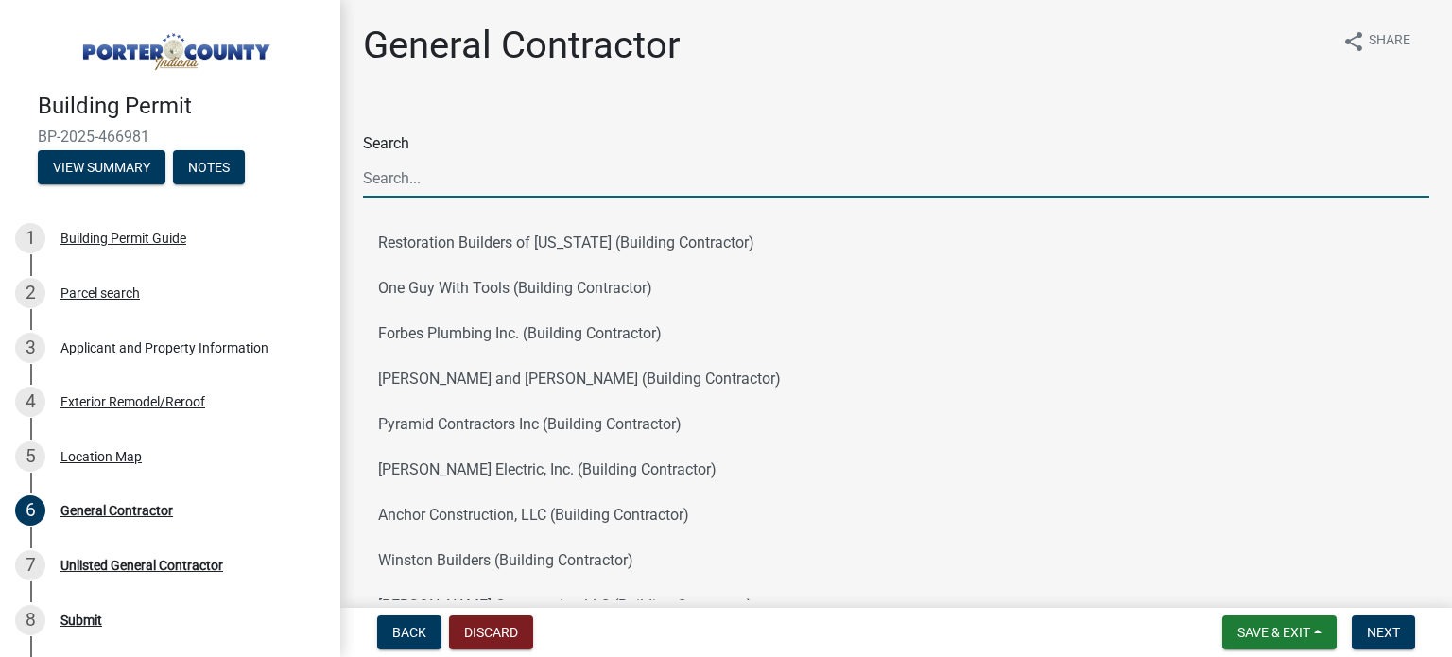
click at [796, 178] on input "Search" at bounding box center [896, 178] width 1066 height 39
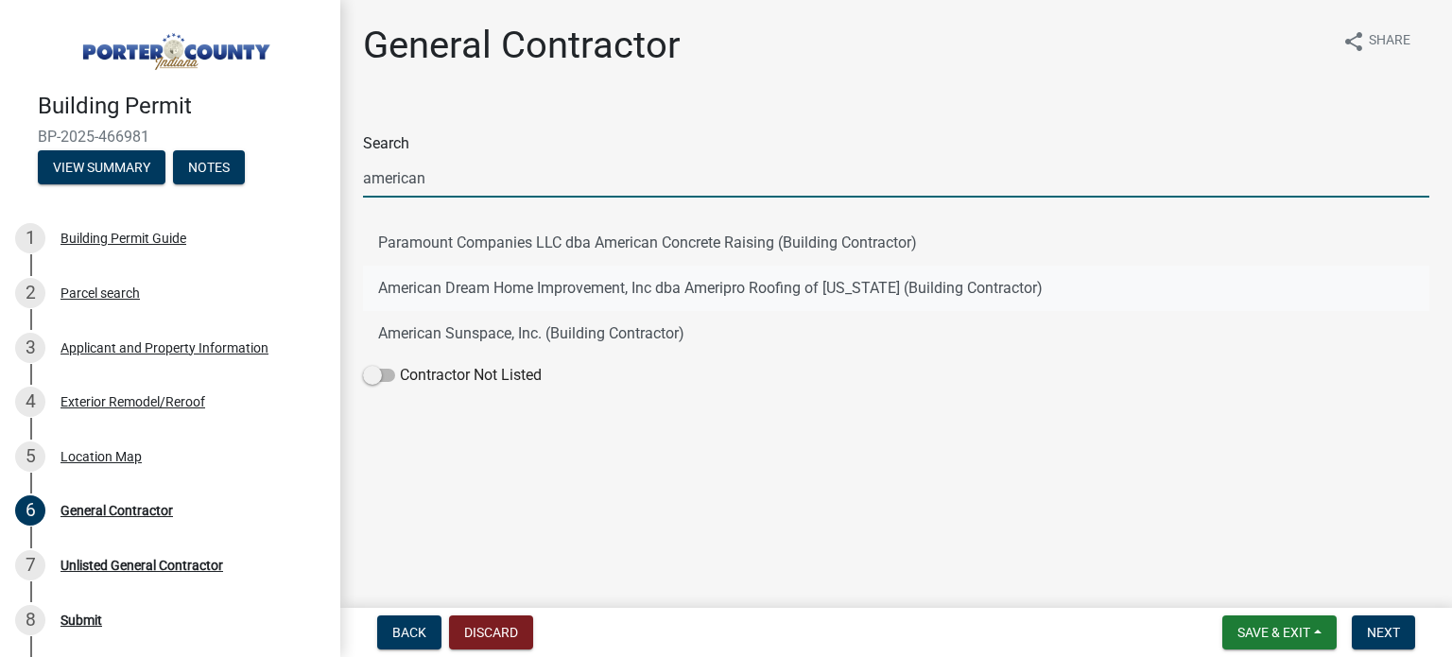
type input "american"
click at [798, 278] on button "American Dream Home Improvement, Inc dba Ameripro Roofing of Indiana (Building …" at bounding box center [896, 288] width 1066 height 45
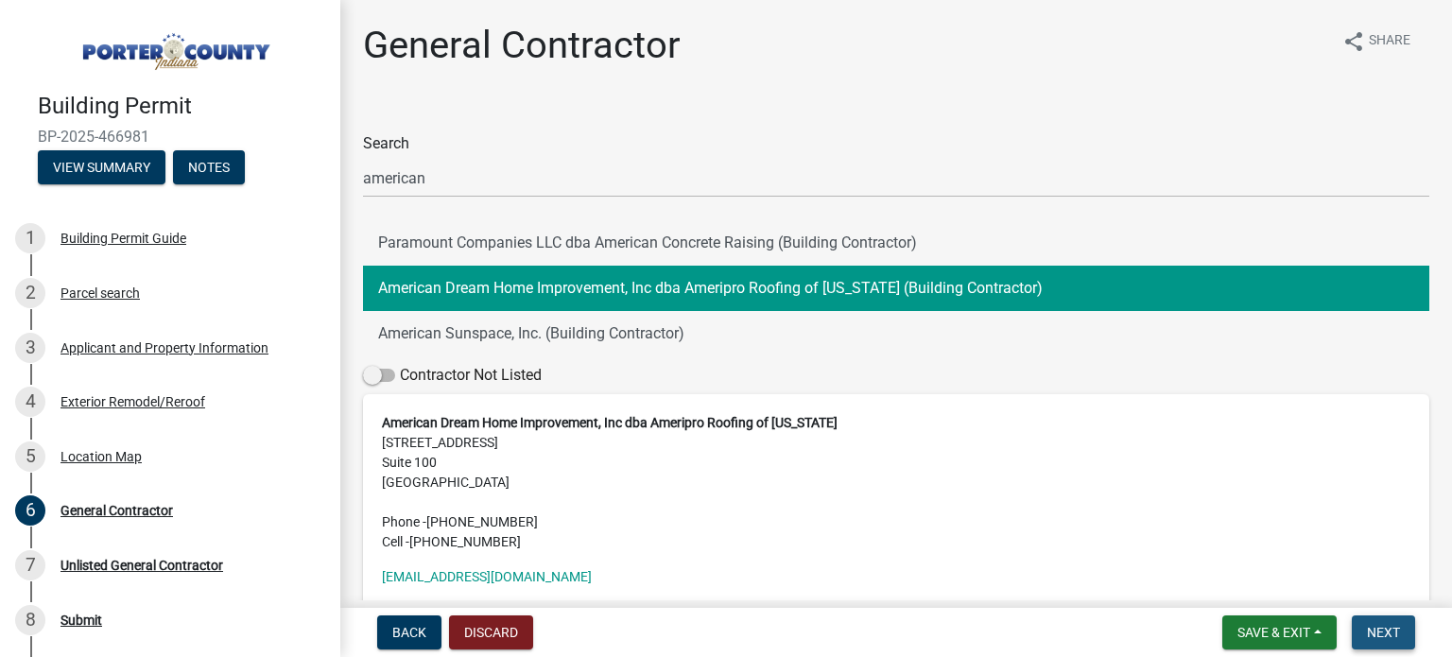
click at [1378, 631] on span "Next" at bounding box center [1383, 632] width 33 height 15
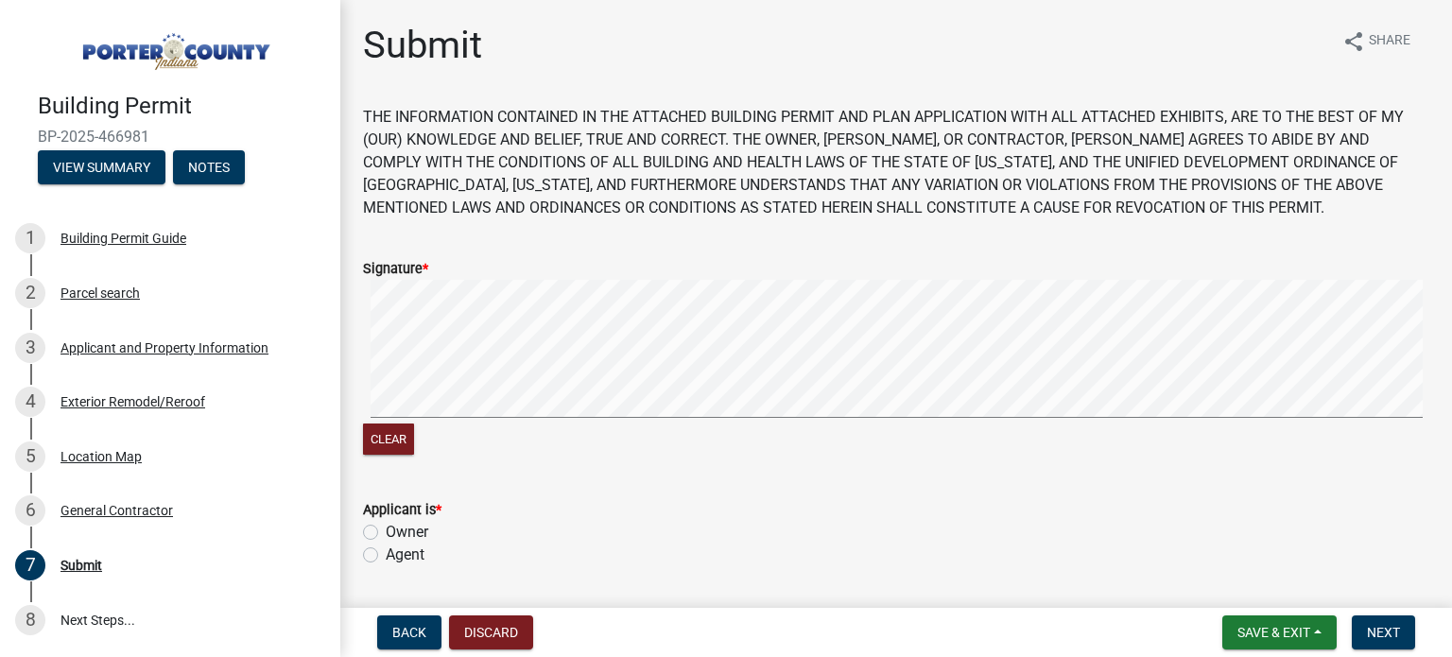
scroll to position [159, 0]
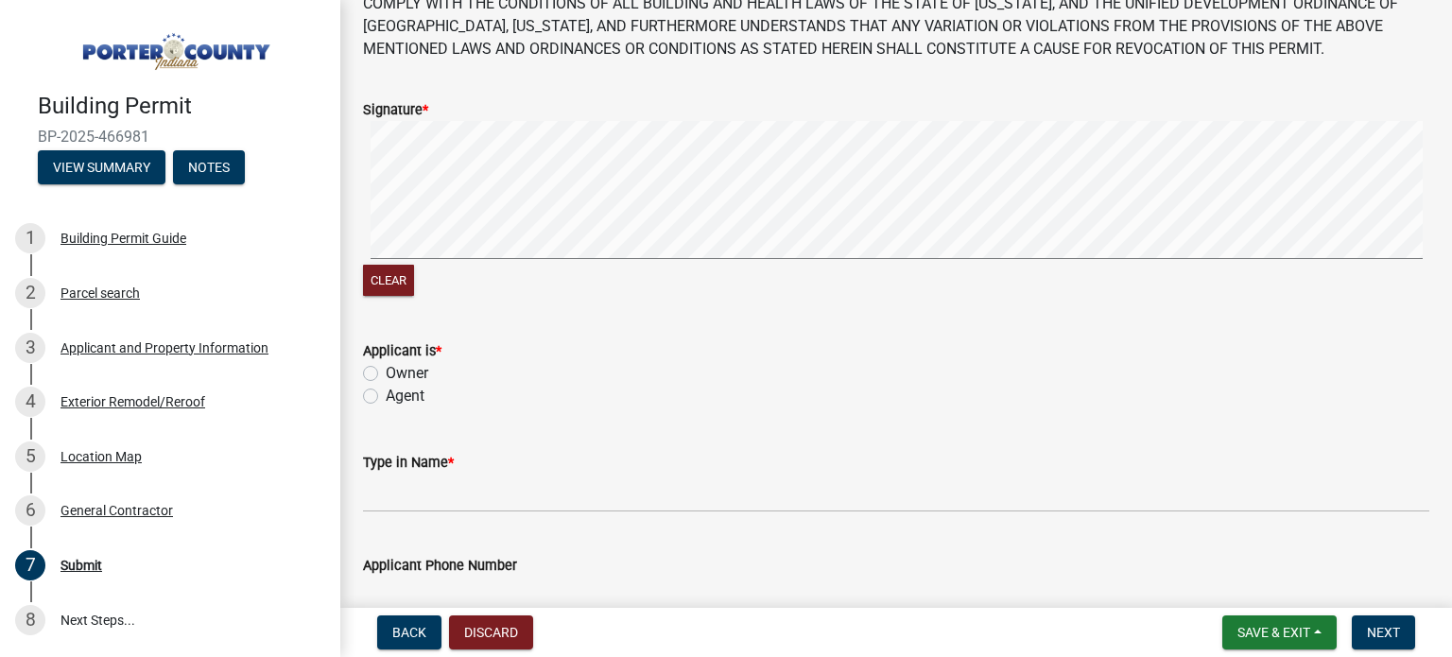
click at [386, 397] on label "Agent" at bounding box center [405, 396] width 39 height 23
click at [386, 397] on input "Agent" at bounding box center [392, 391] width 12 height 12
radio input "true"
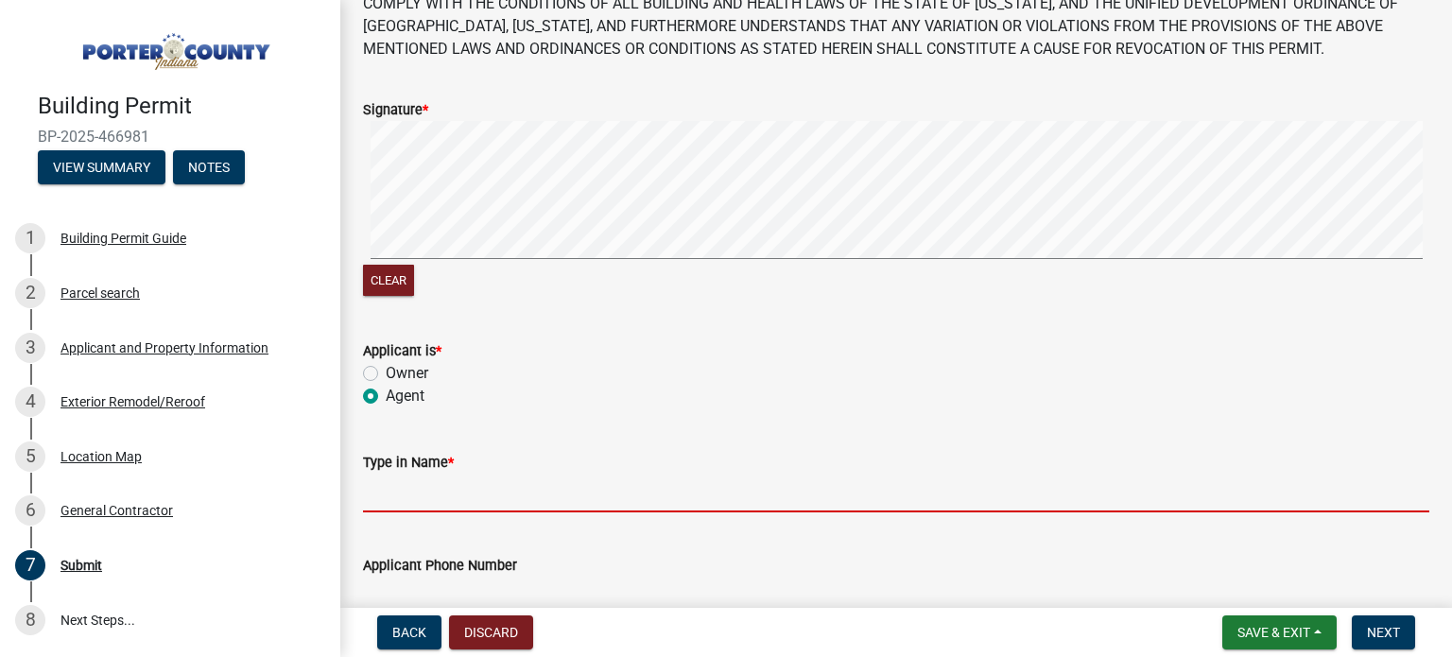
click at [432, 487] on input "Type in Name *" at bounding box center [896, 493] width 1066 height 39
type input "Stefan Million"
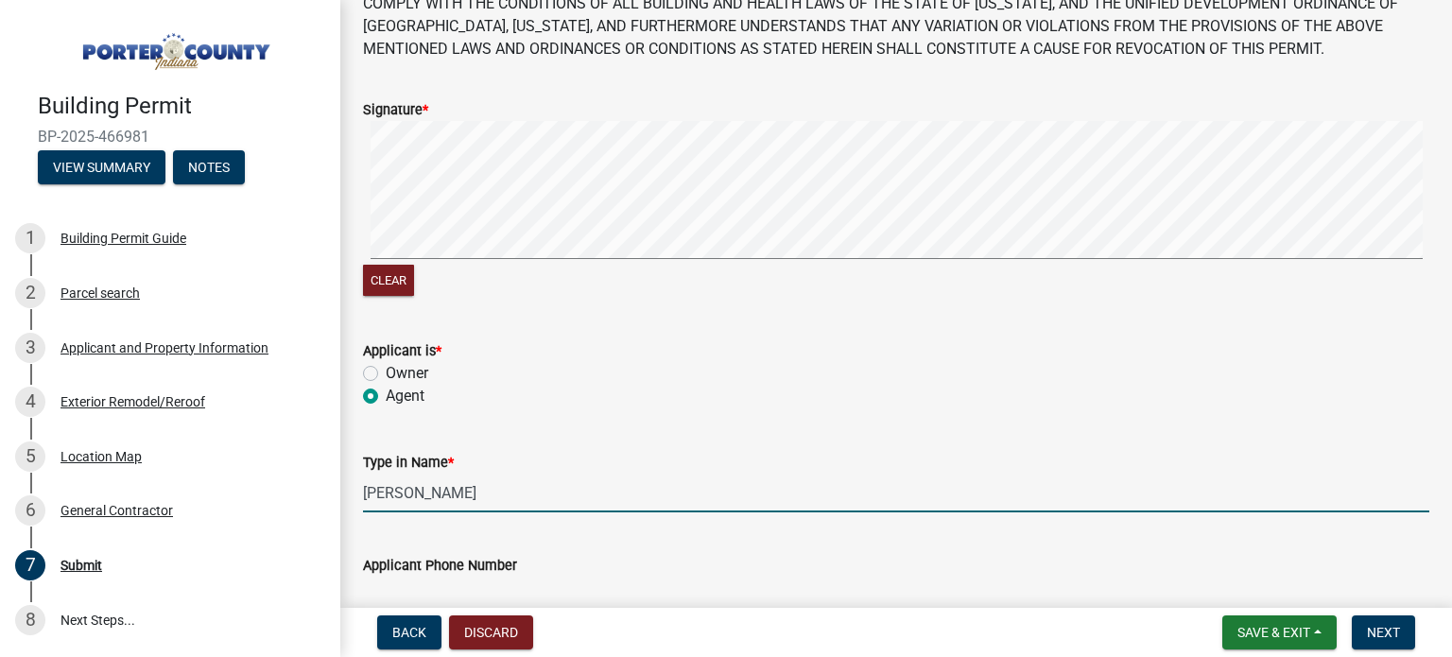
type input "2198835324"
type input "smillion@myameripro.com"
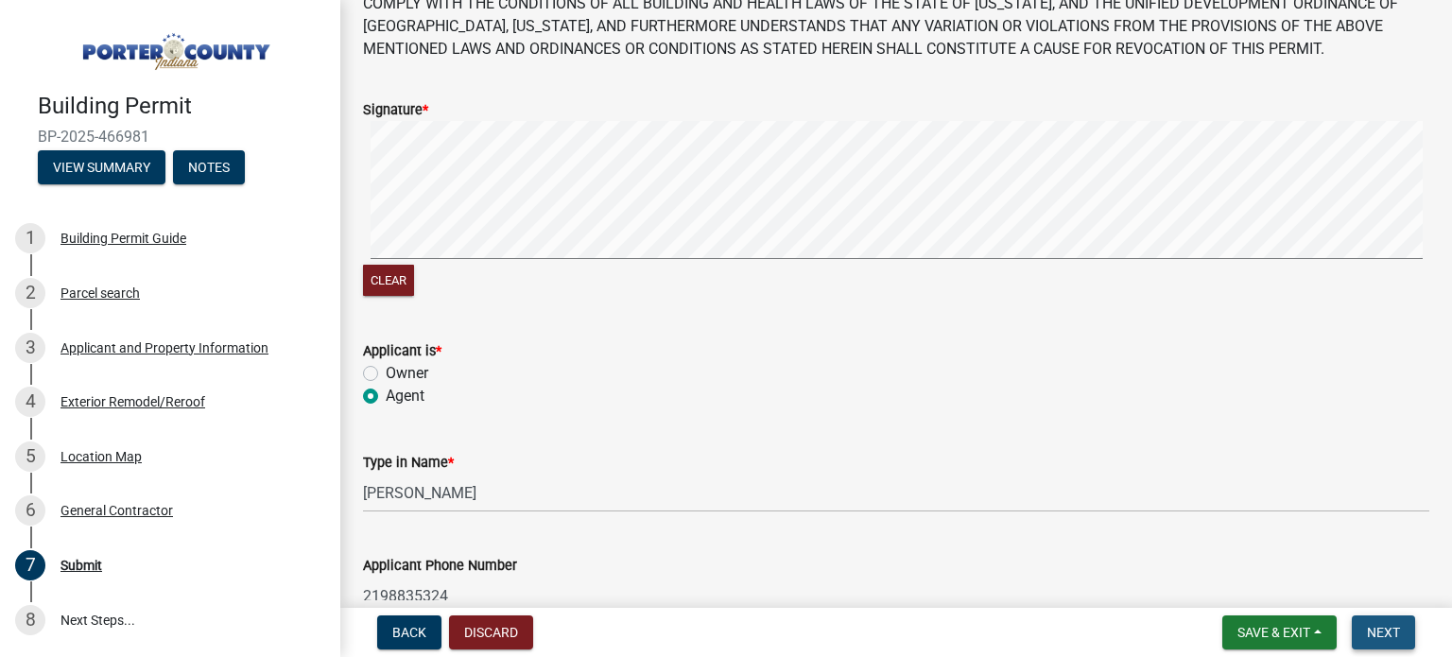
click at [1383, 641] on button "Next" at bounding box center [1383, 632] width 63 height 34
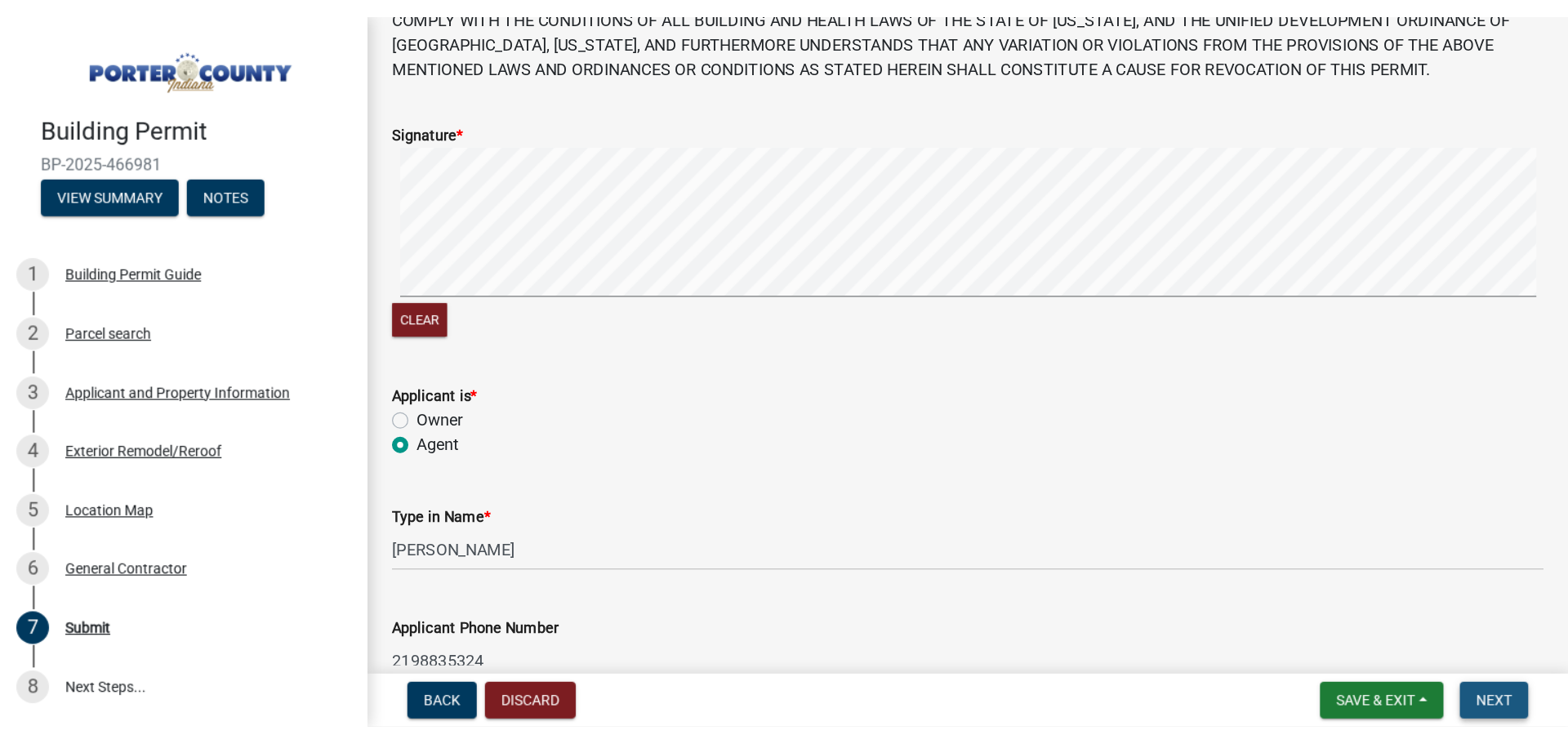
scroll to position [0, 0]
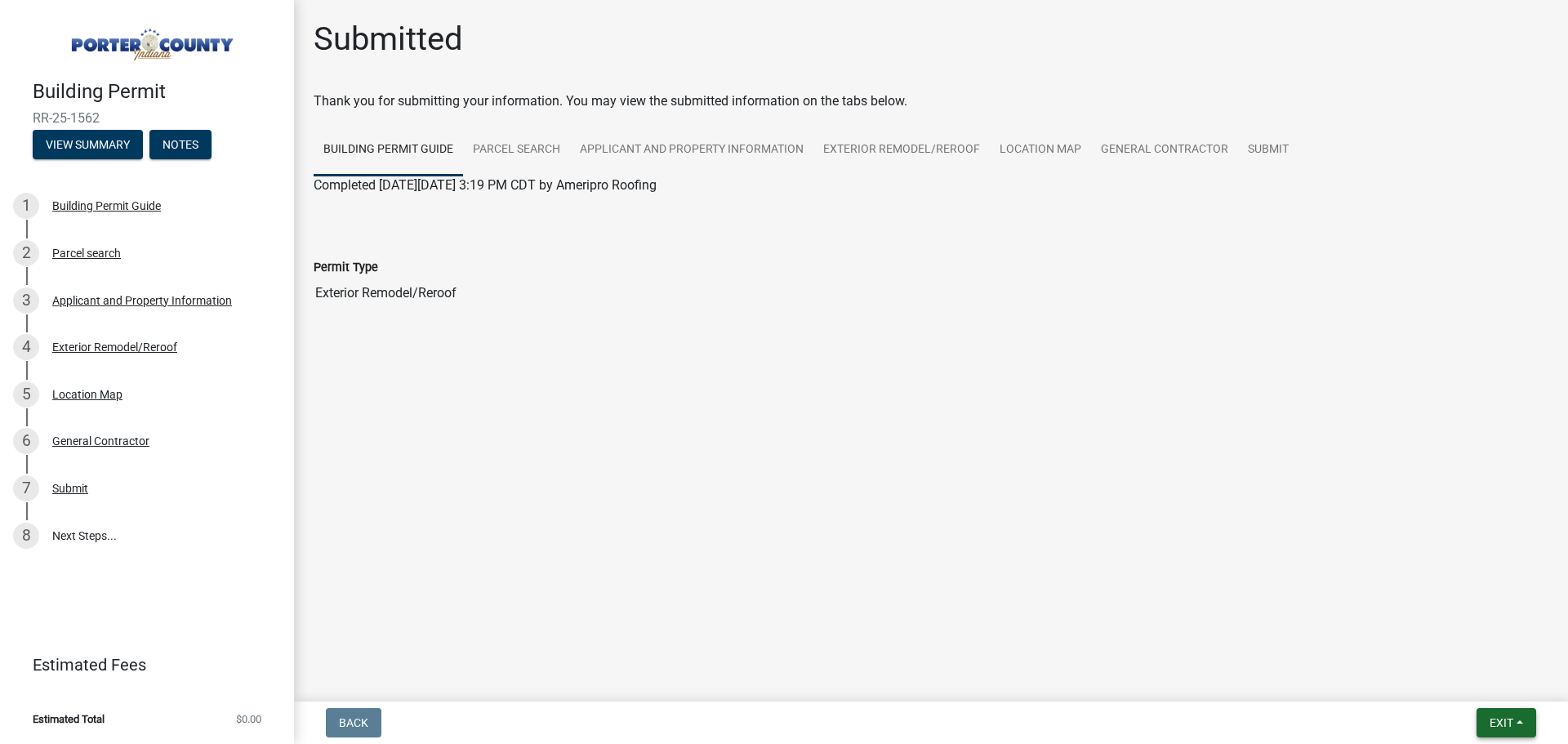
click at [1254, 567] on span "Exit" at bounding box center [1501, 722] width 23 height 13
click at [1254, 567] on button "Save & Exit" at bounding box center [1470, 680] width 130 height 39
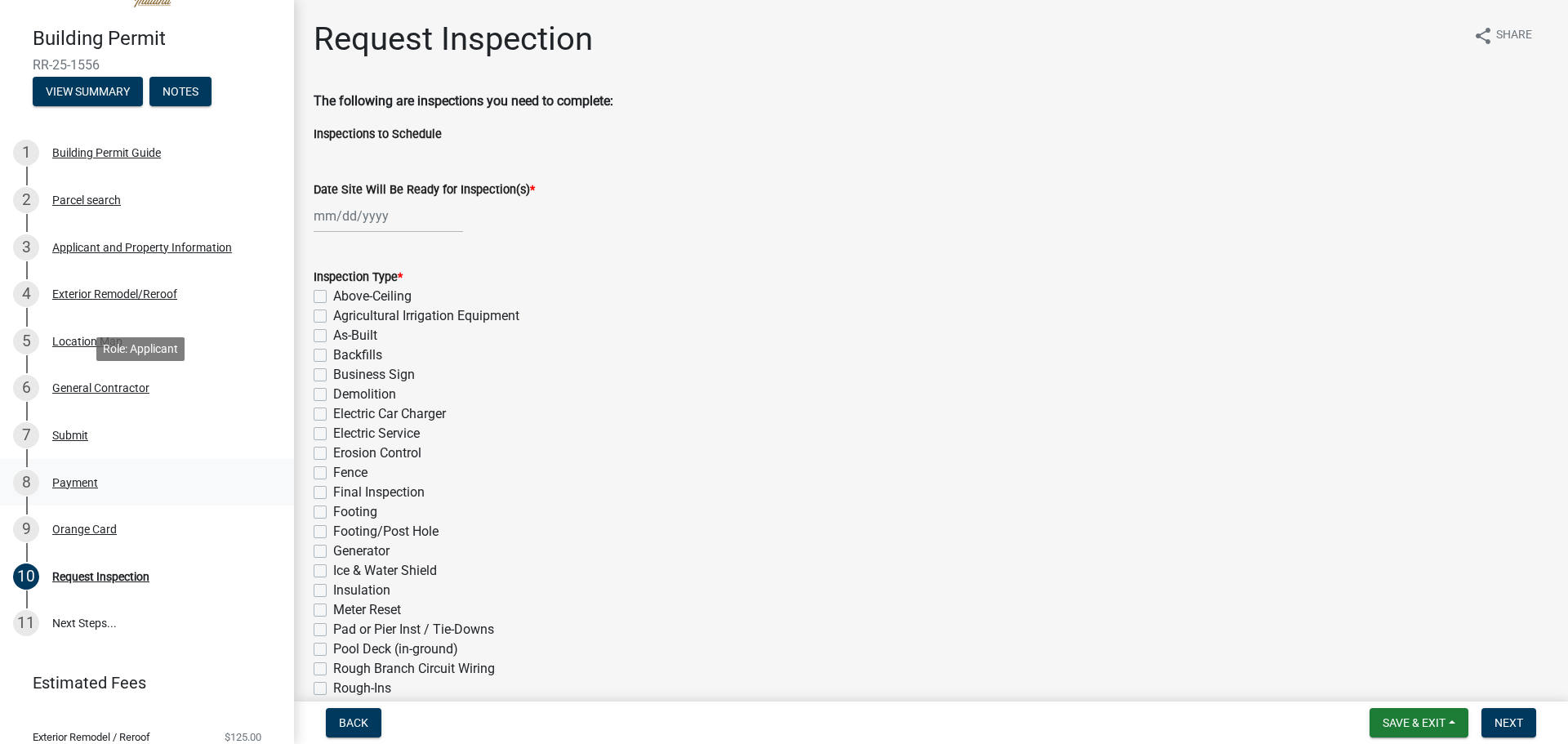
scroll to position [142, 0]
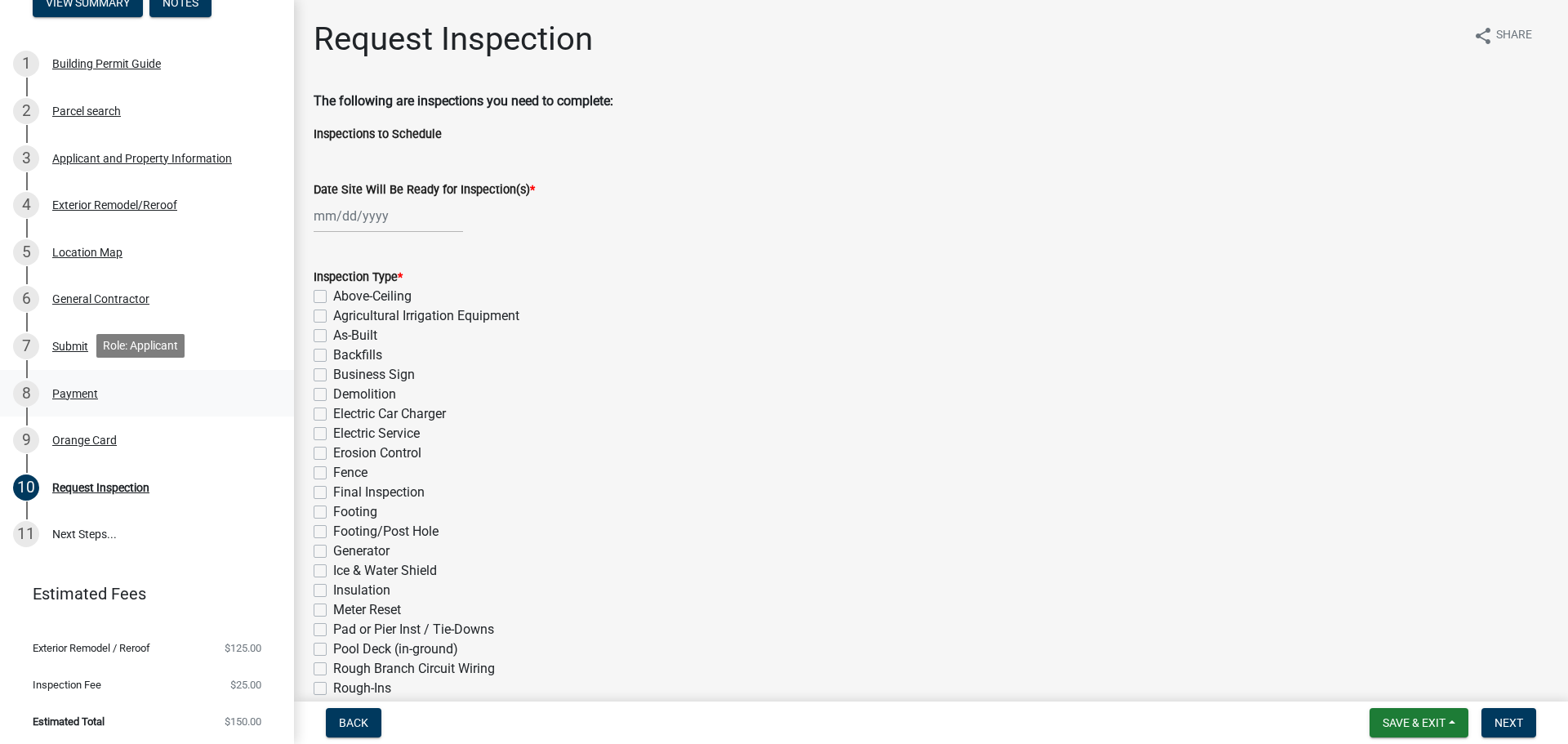
click at [106, 393] on div "8 Payment" at bounding box center [140, 393] width 255 height 26
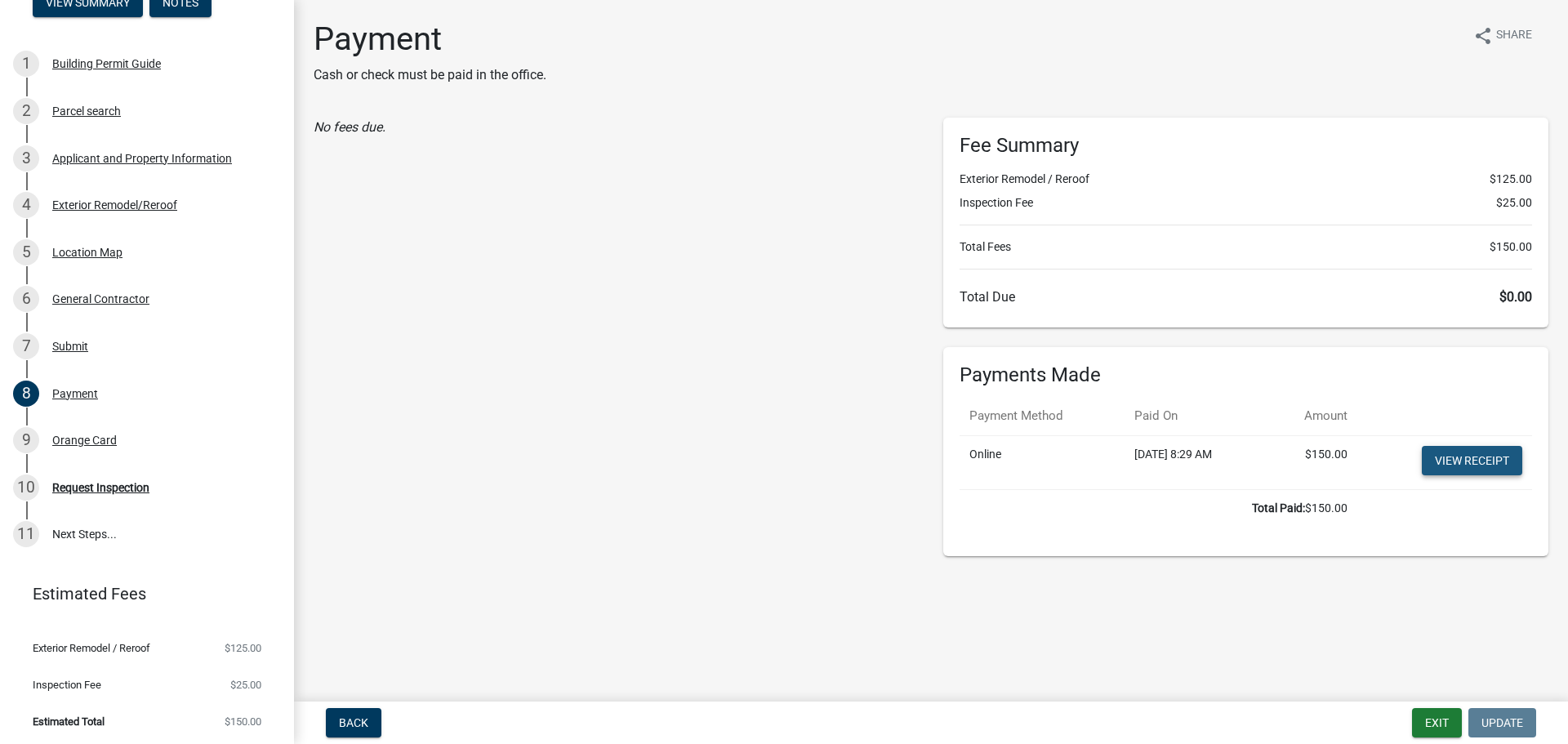
click at [1448, 462] on link "View receipt" at bounding box center [1472, 461] width 100 height 29
click at [98, 439] on div "Orange Card" at bounding box center [84, 440] width 65 height 11
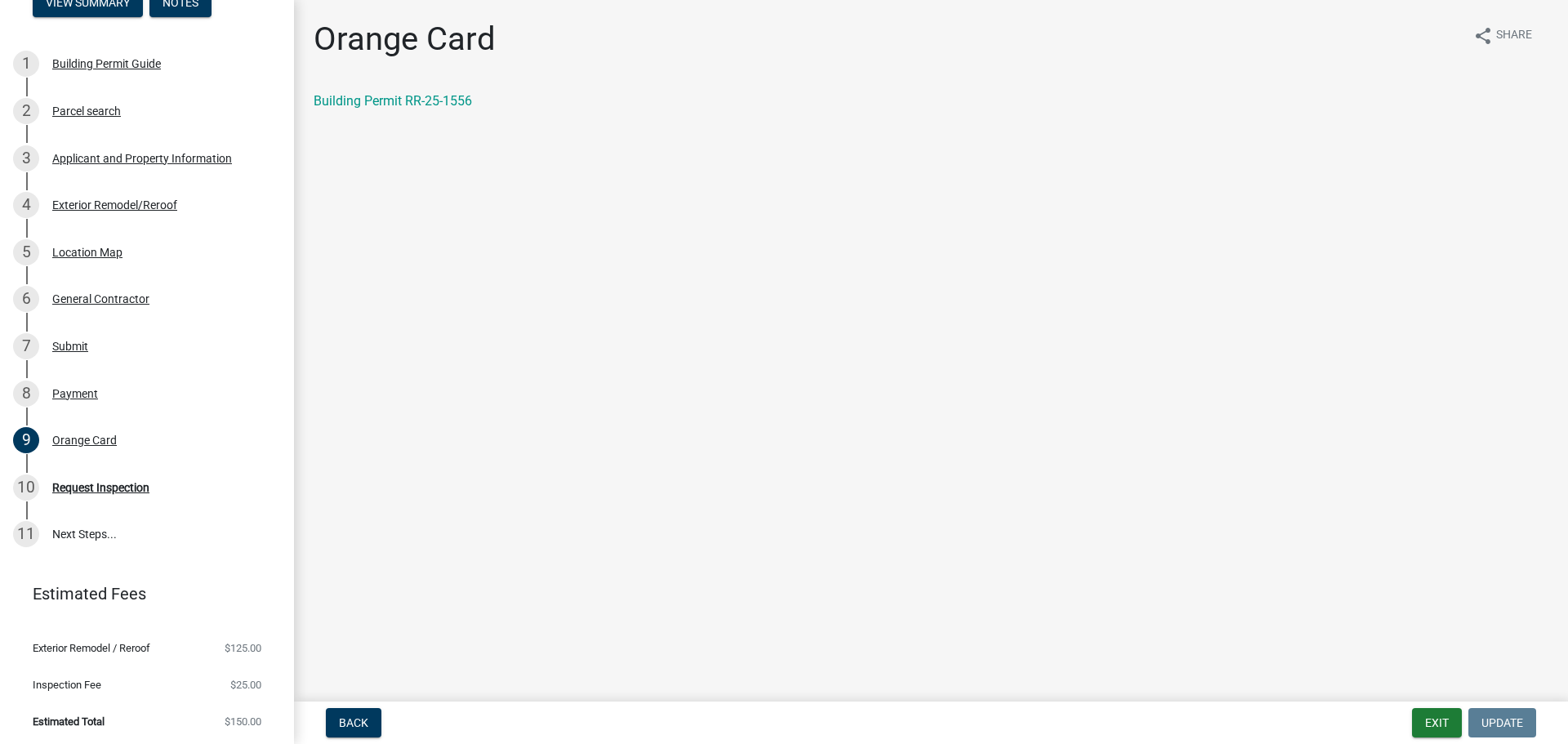
click at [339, 110] on div "Building Permit RR-25-1556" at bounding box center [930, 101] width 1235 height 20
click at [345, 101] on link "Building Permit RR-25-1556" at bounding box center [392, 101] width 158 height 16
